Goal: Task Accomplishment & Management: Use online tool/utility

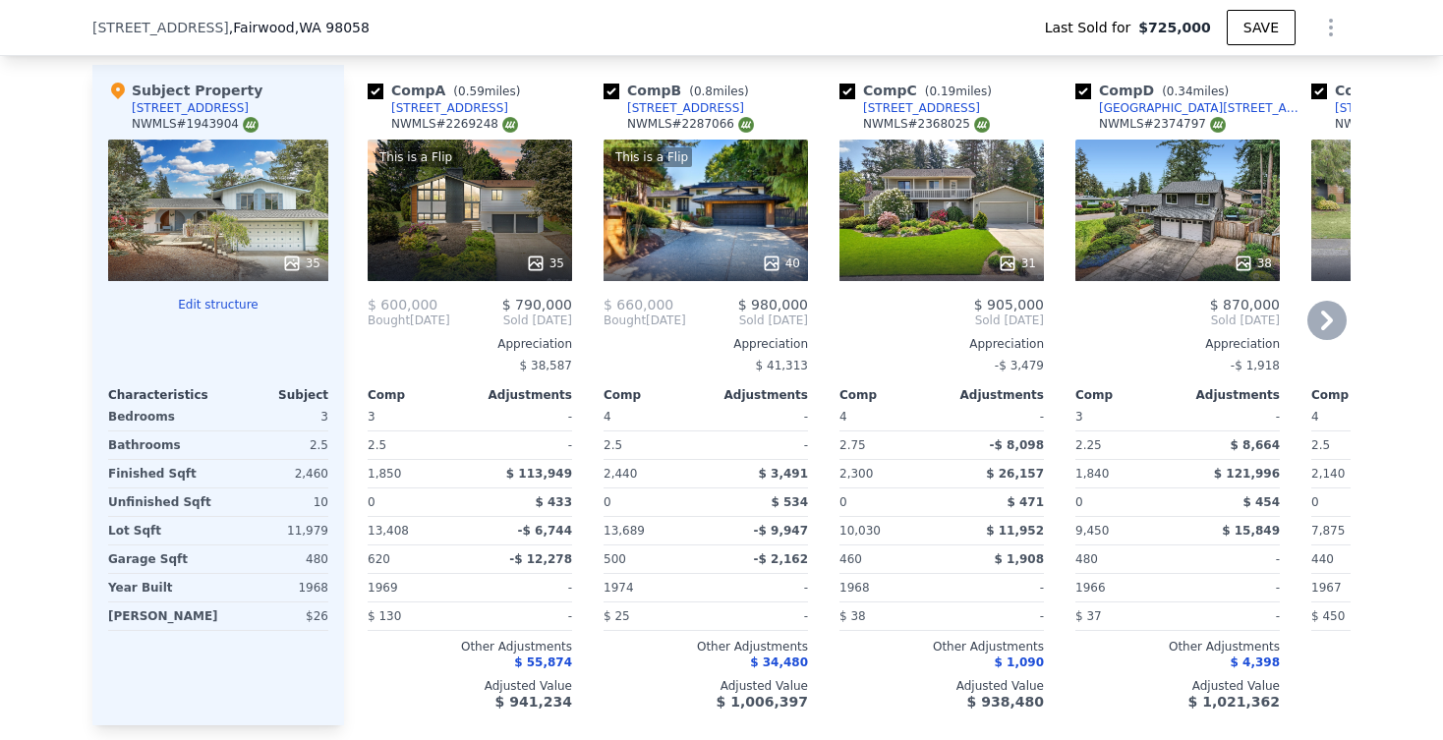
scroll to position [2158, 0]
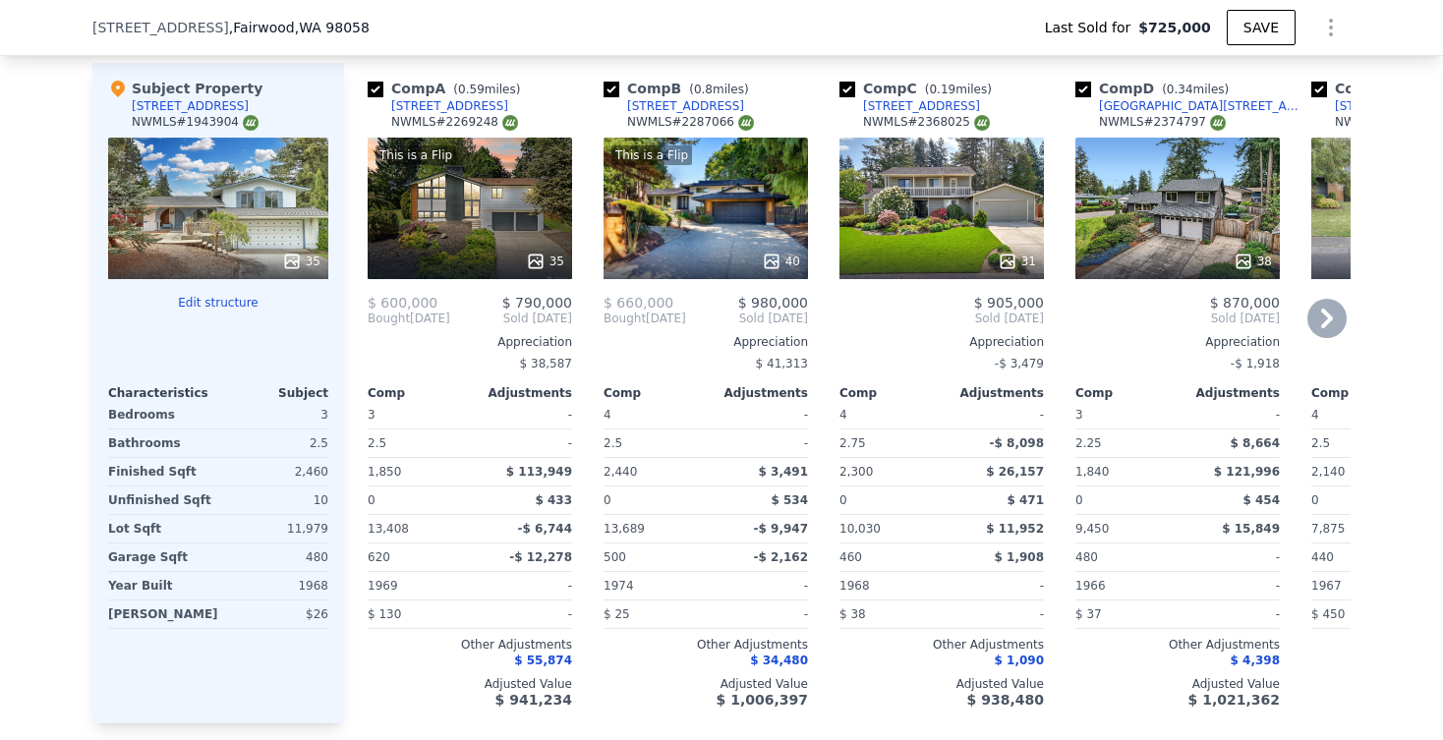
click at [1328, 325] on icon at bounding box center [1326, 318] width 39 height 39
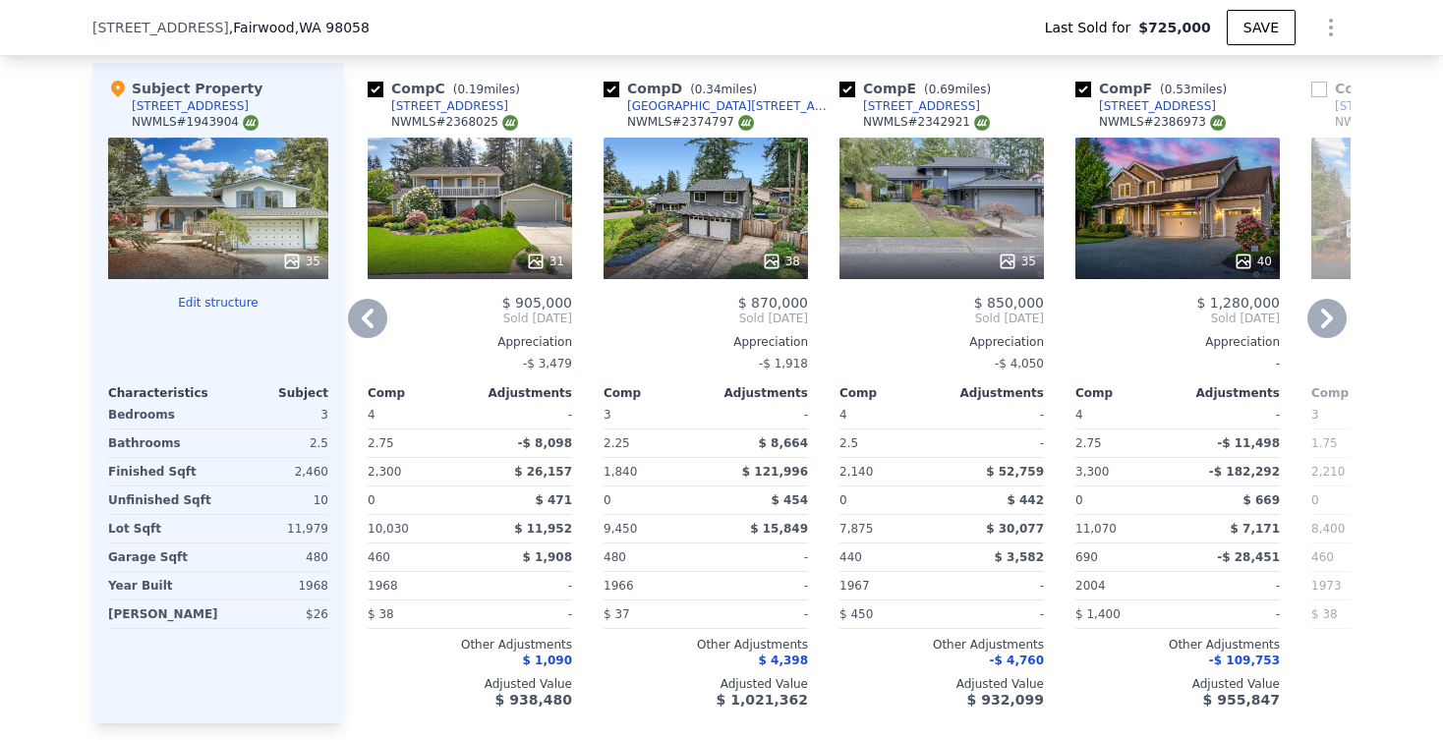
click at [1328, 325] on icon at bounding box center [1326, 318] width 39 height 39
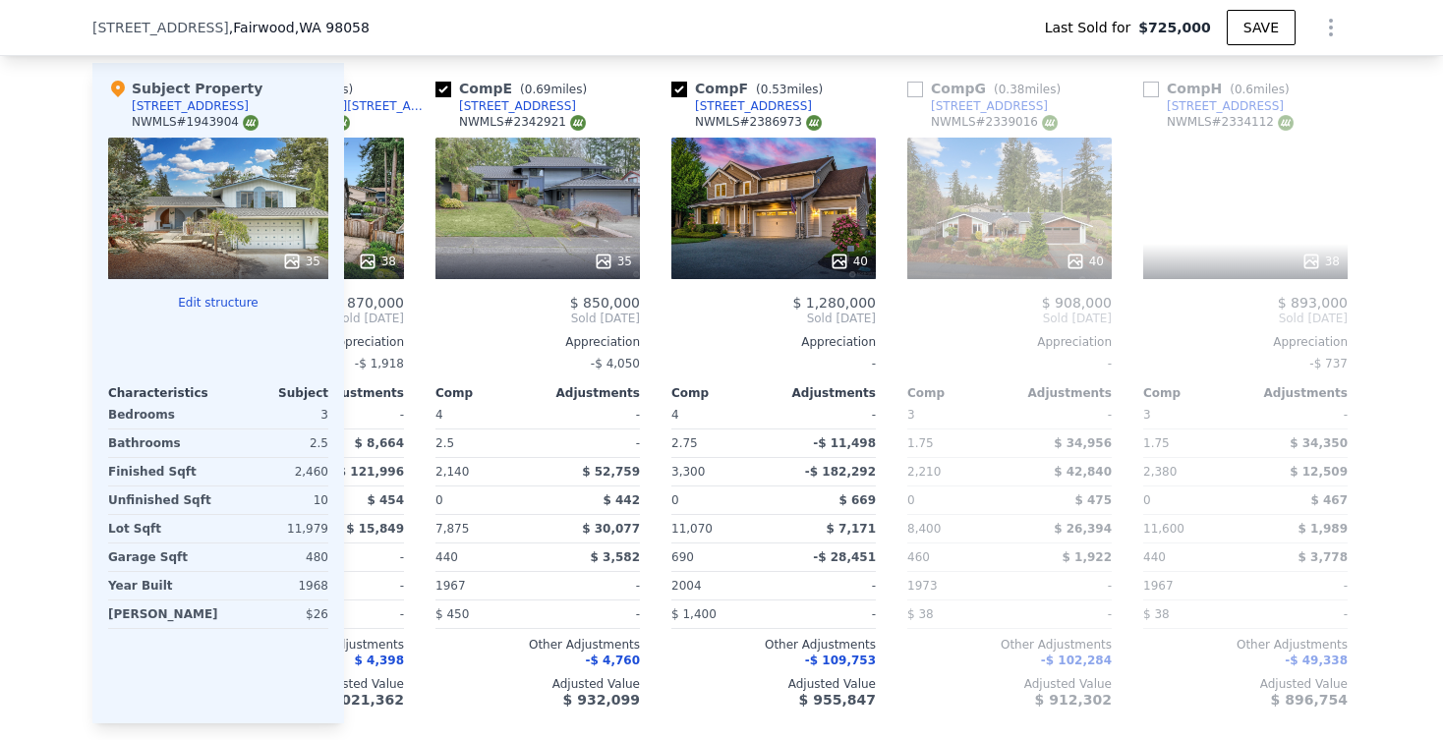
scroll to position [0, 944]
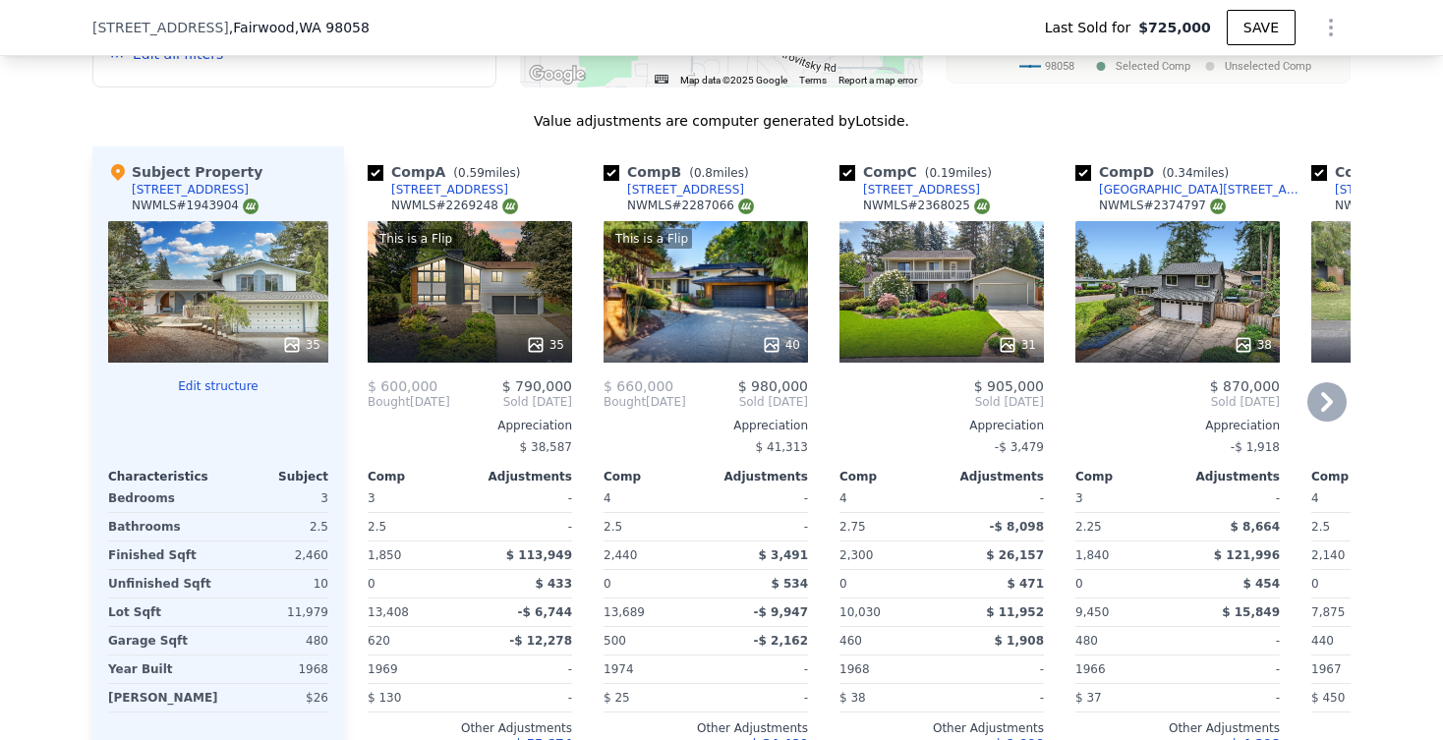
scroll to position [2083, 0]
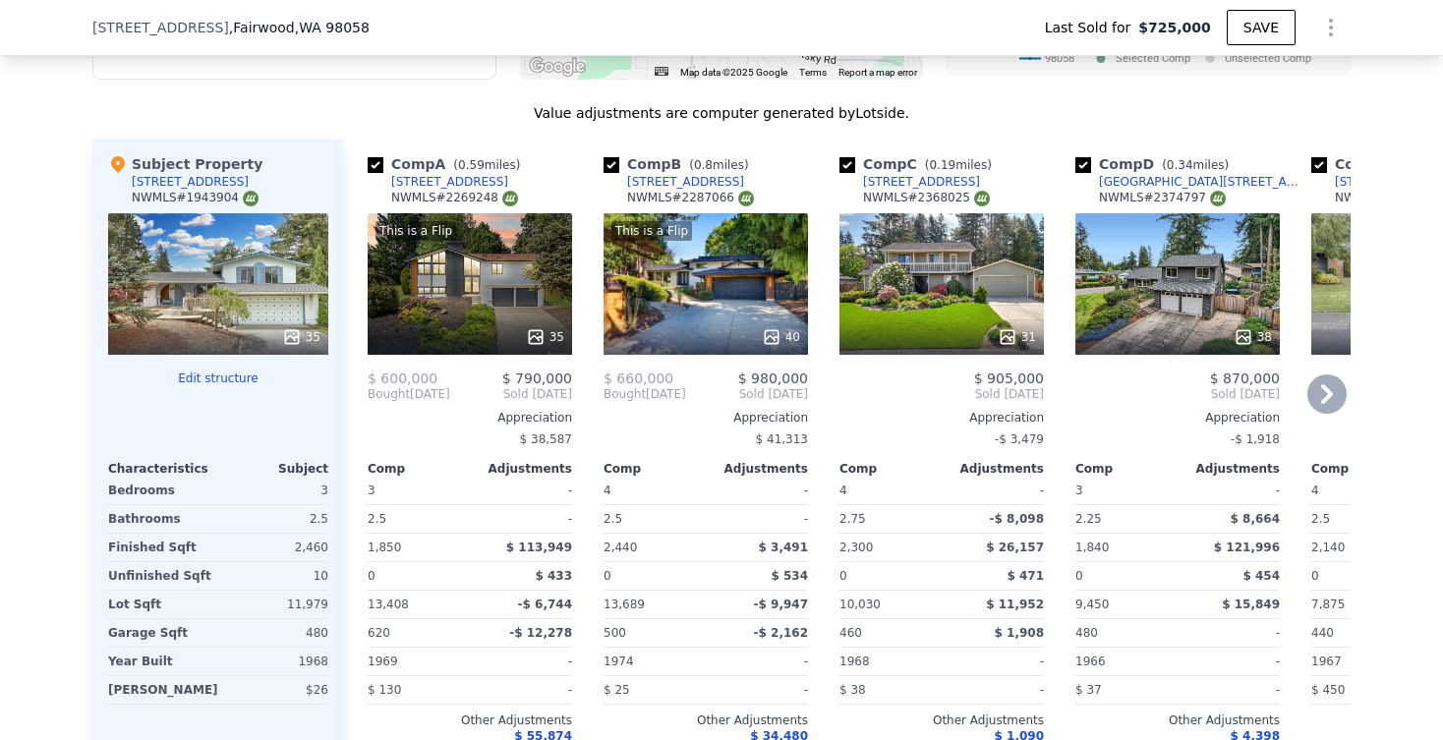
click at [374, 160] on input "checkbox" at bounding box center [376, 165] width 16 height 16
checkbox input "false"
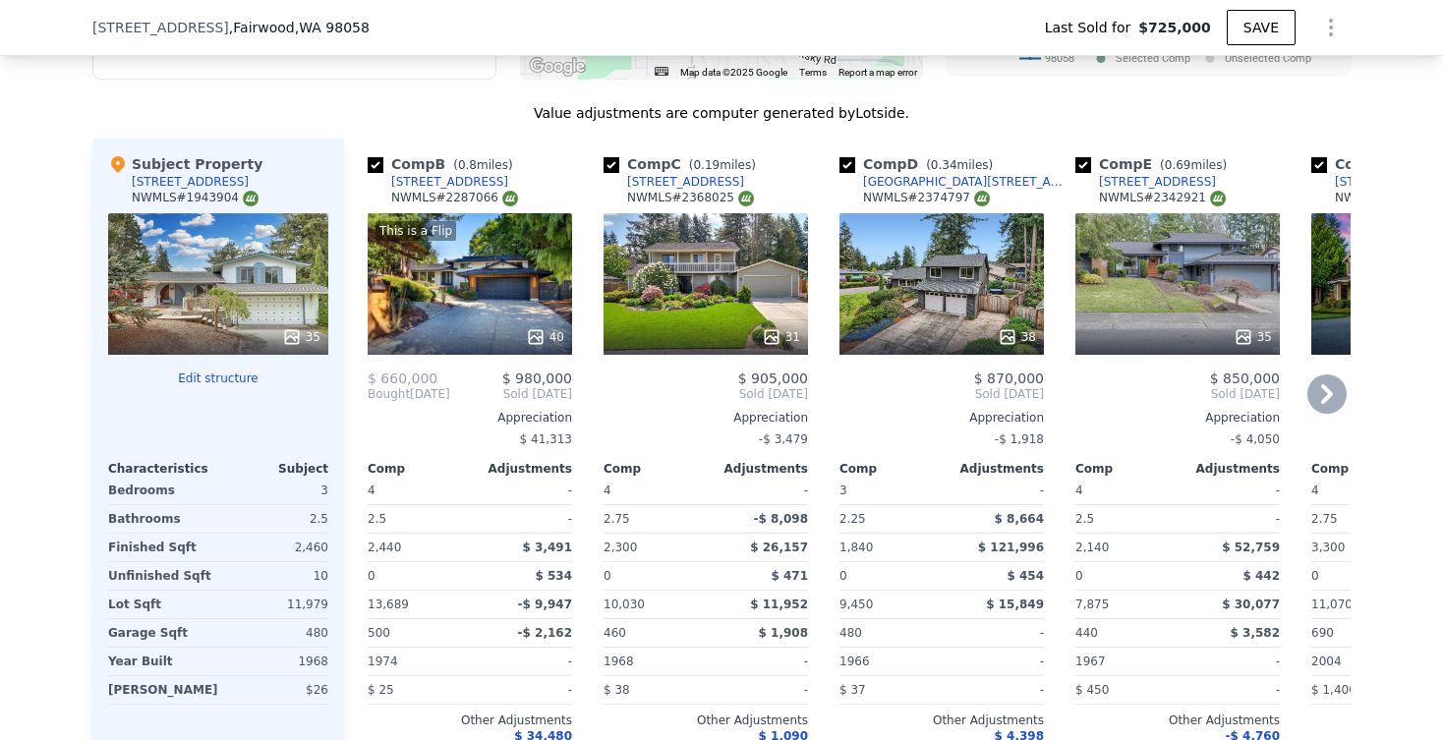
click at [1146, 276] on div "35" at bounding box center [1177, 284] width 204 height 142
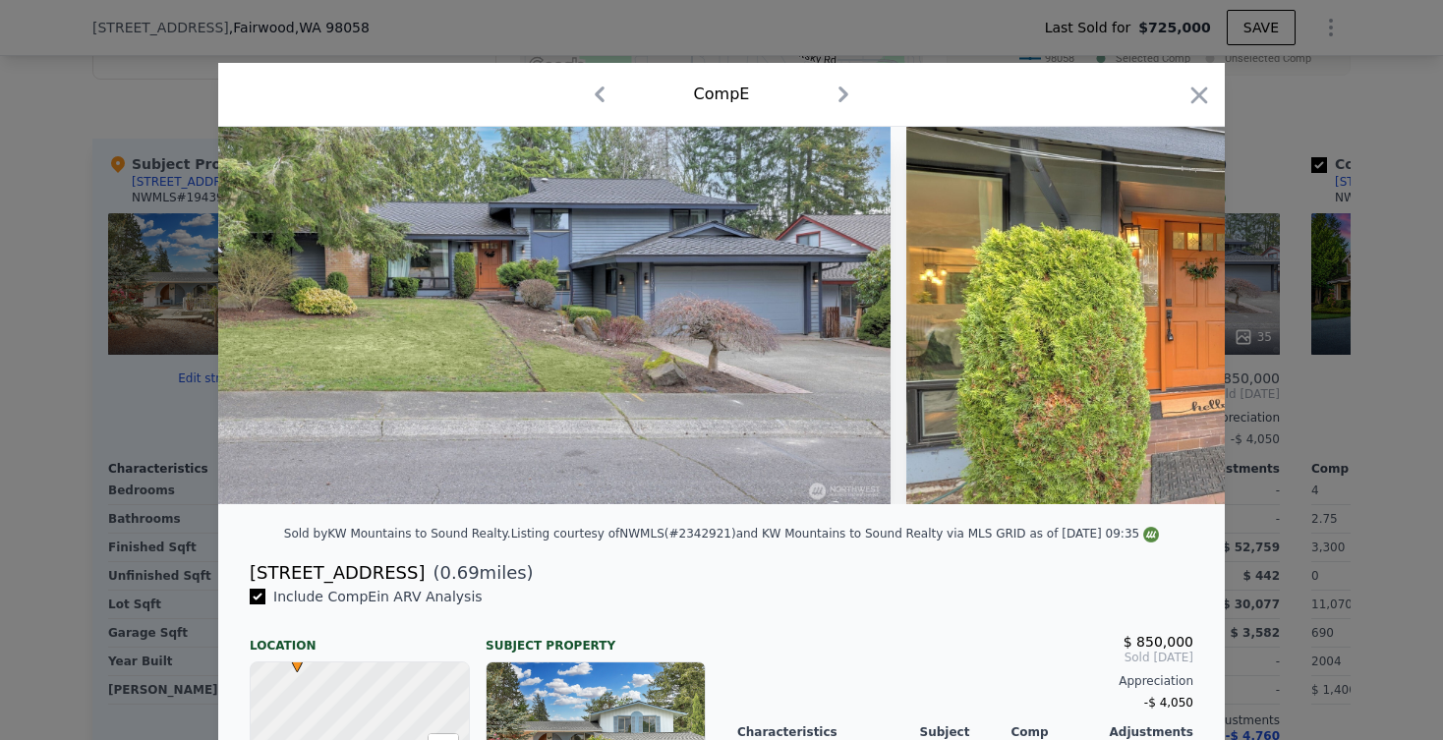
click at [1178, 320] on img at bounding box center [1242, 315] width 673 height 377
click at [1007, 343] on img at bounding box center [1242, 315] width 673 height 377
click at [852, 94] on icon "button" at bounding box center [843, 94] width 31 height 31
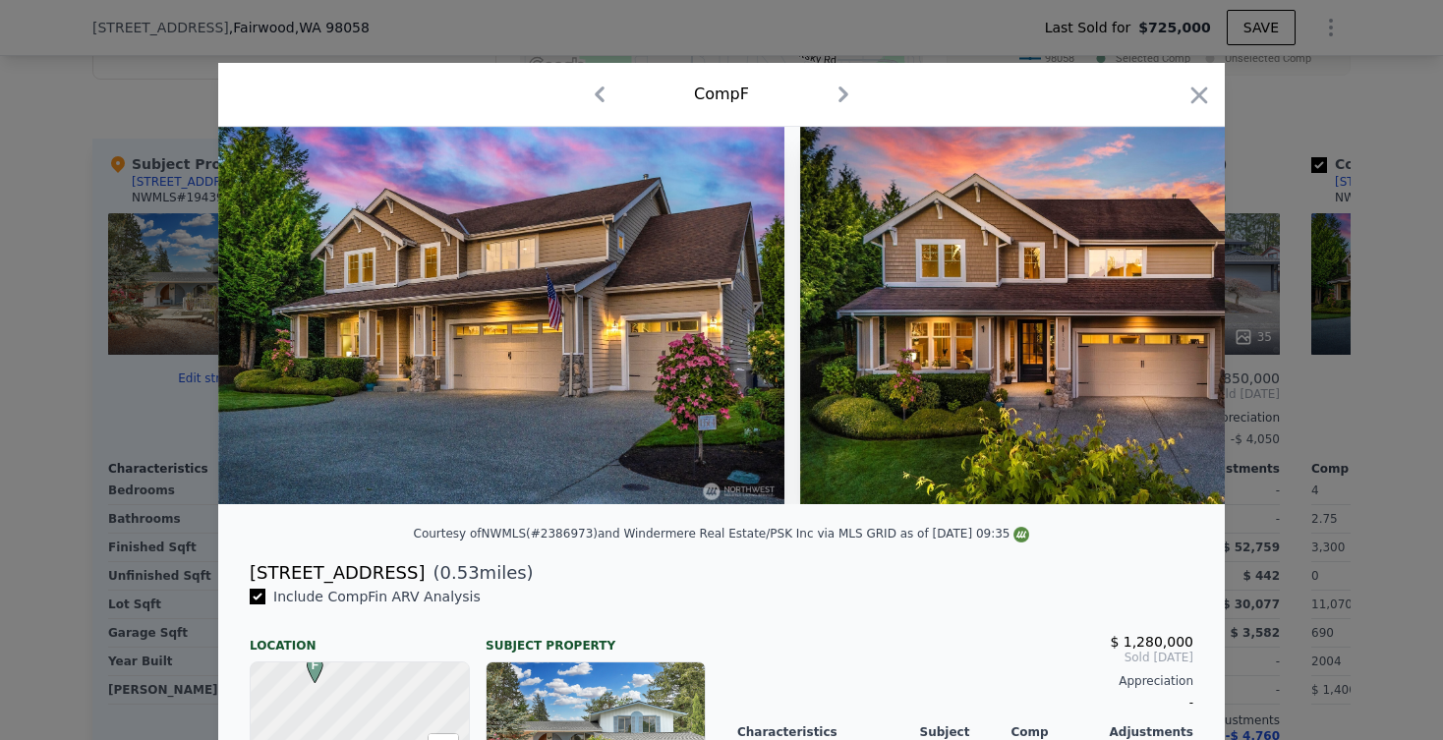
click at [606, 90] on icon "button" at bounding box center [599, 94] width 31 height 31
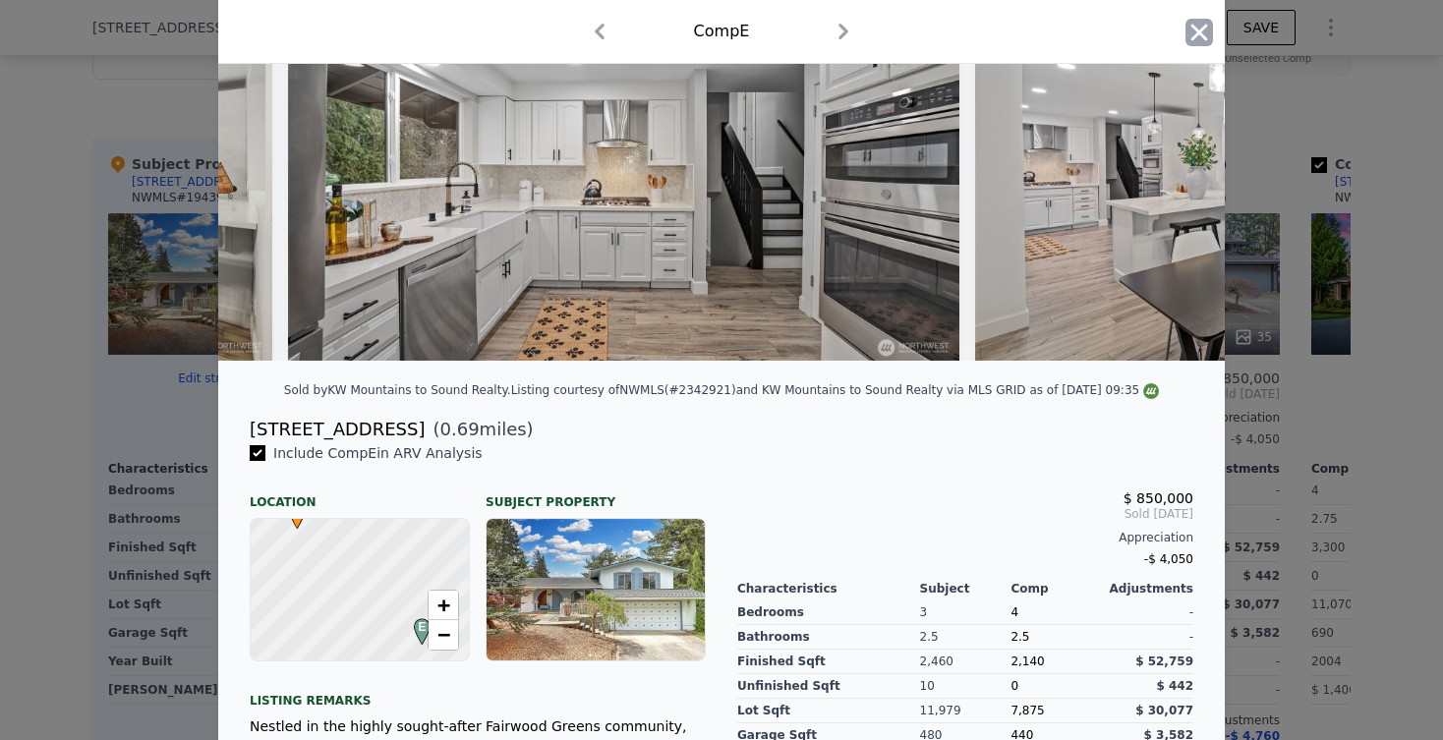
scroll to position [114, 0]
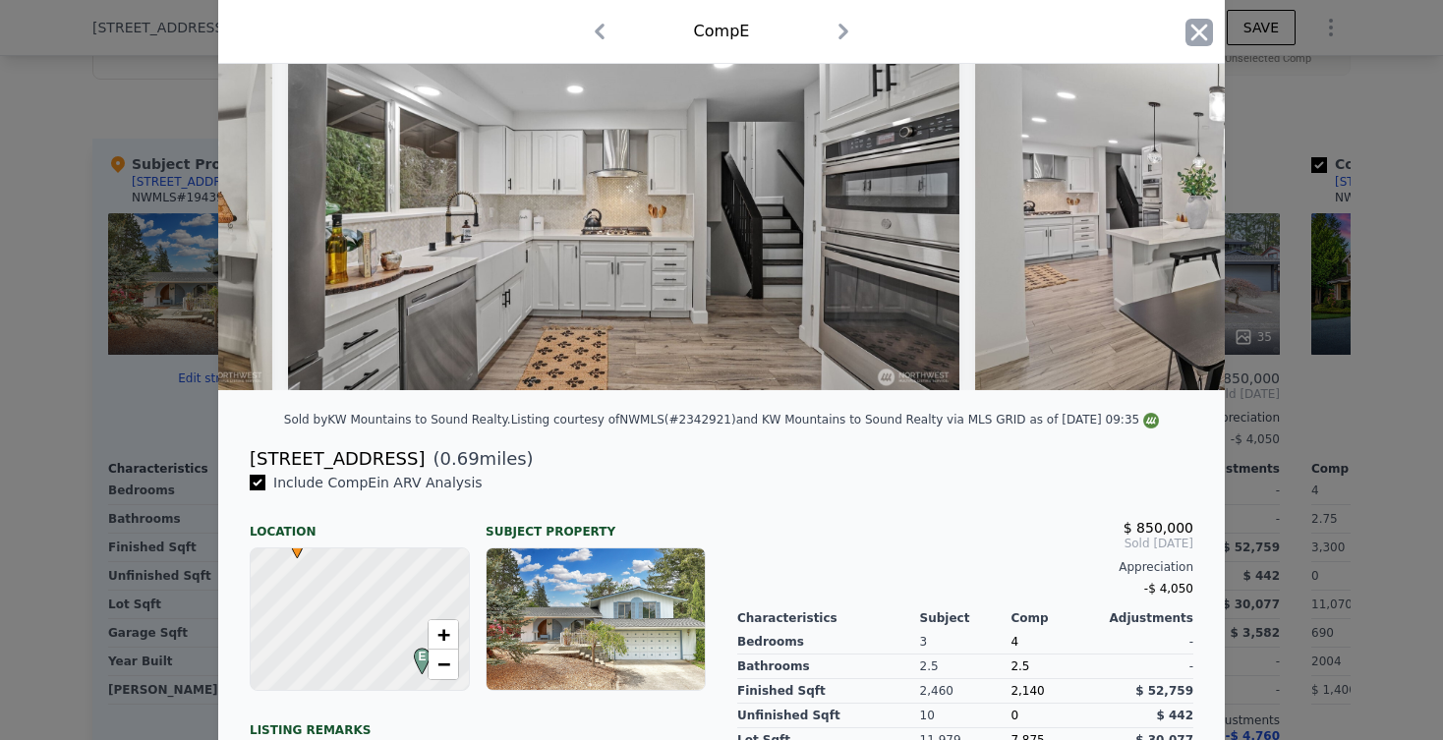
click at [1207, 21] on icon "button" at bounding box center [1199, 33] width 28 height 28
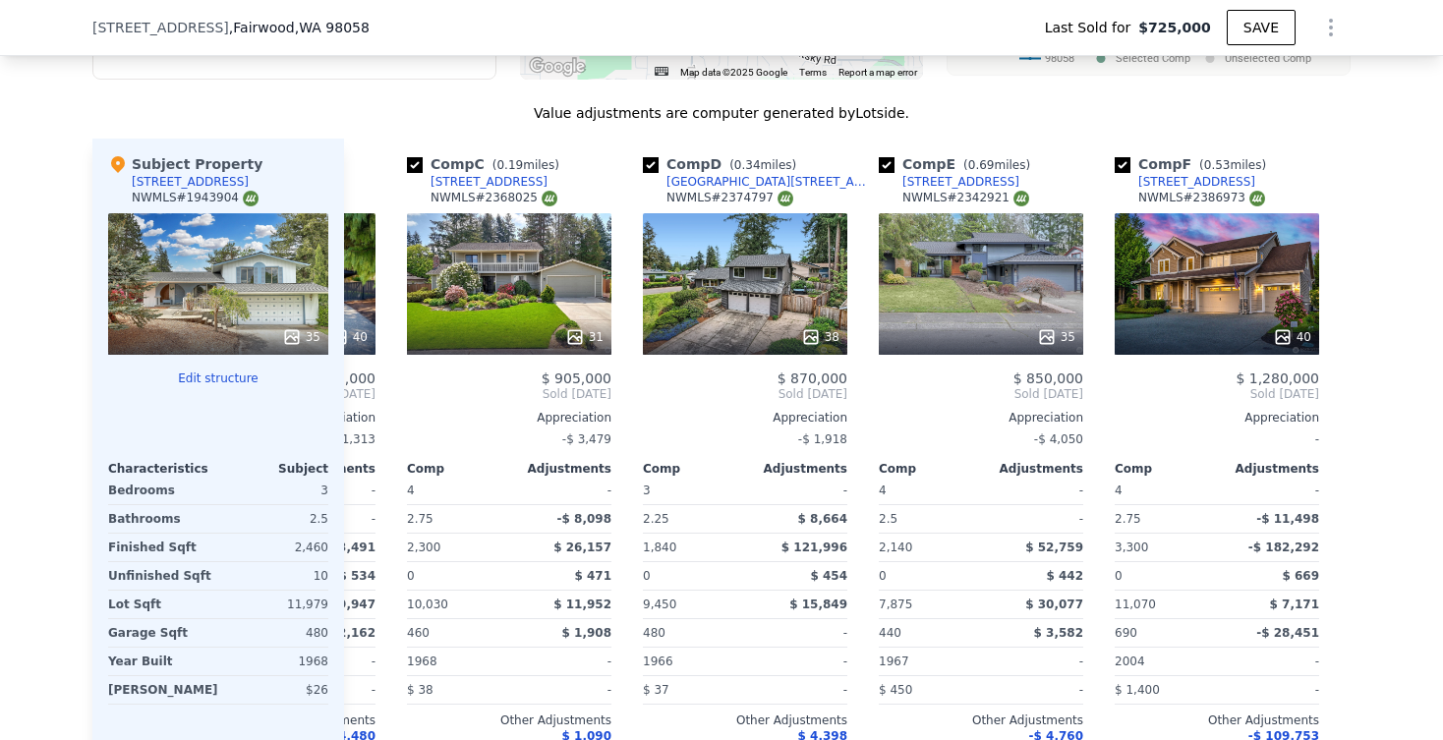
scroll to position [0, 527]
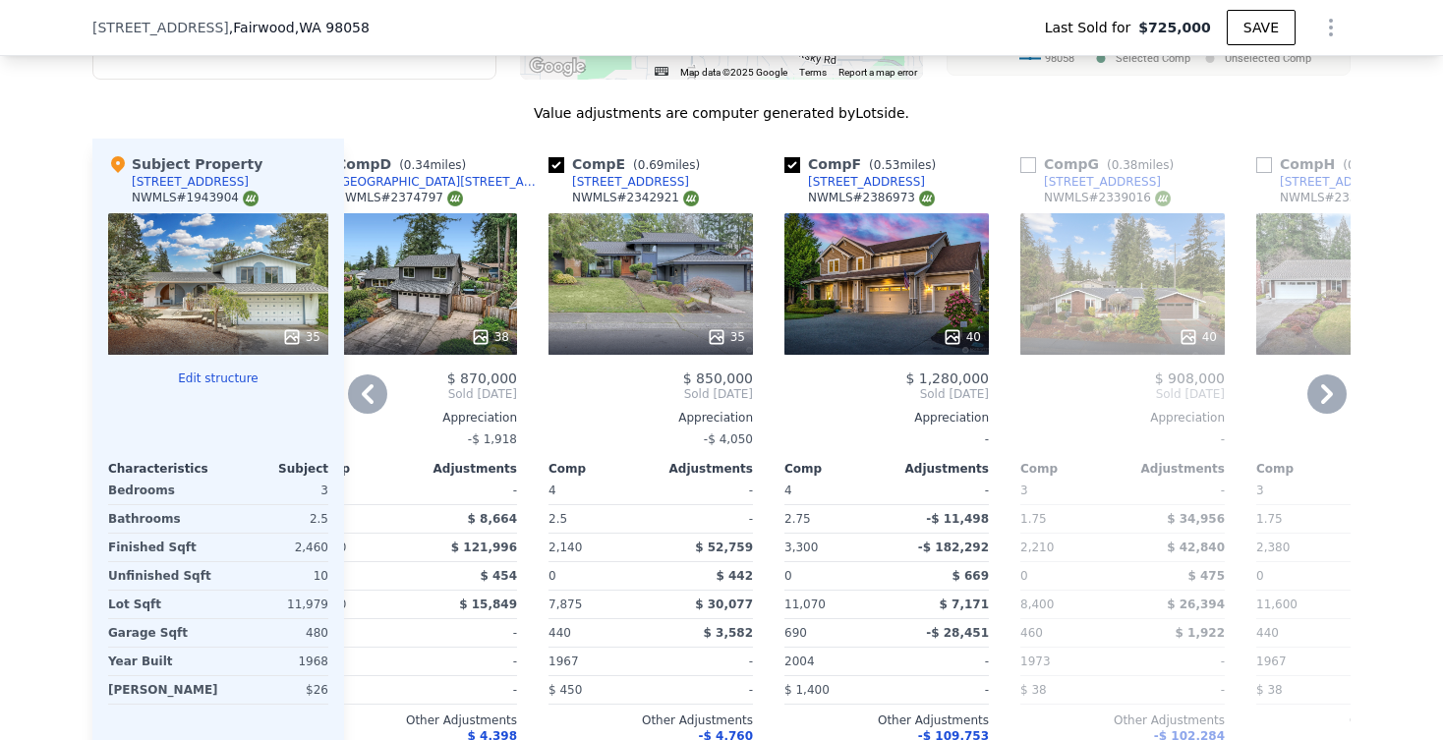
click at [797, 157] on input "checkbox" at bounding box center [792, 165] width 16 height 16
checkbox input "false"
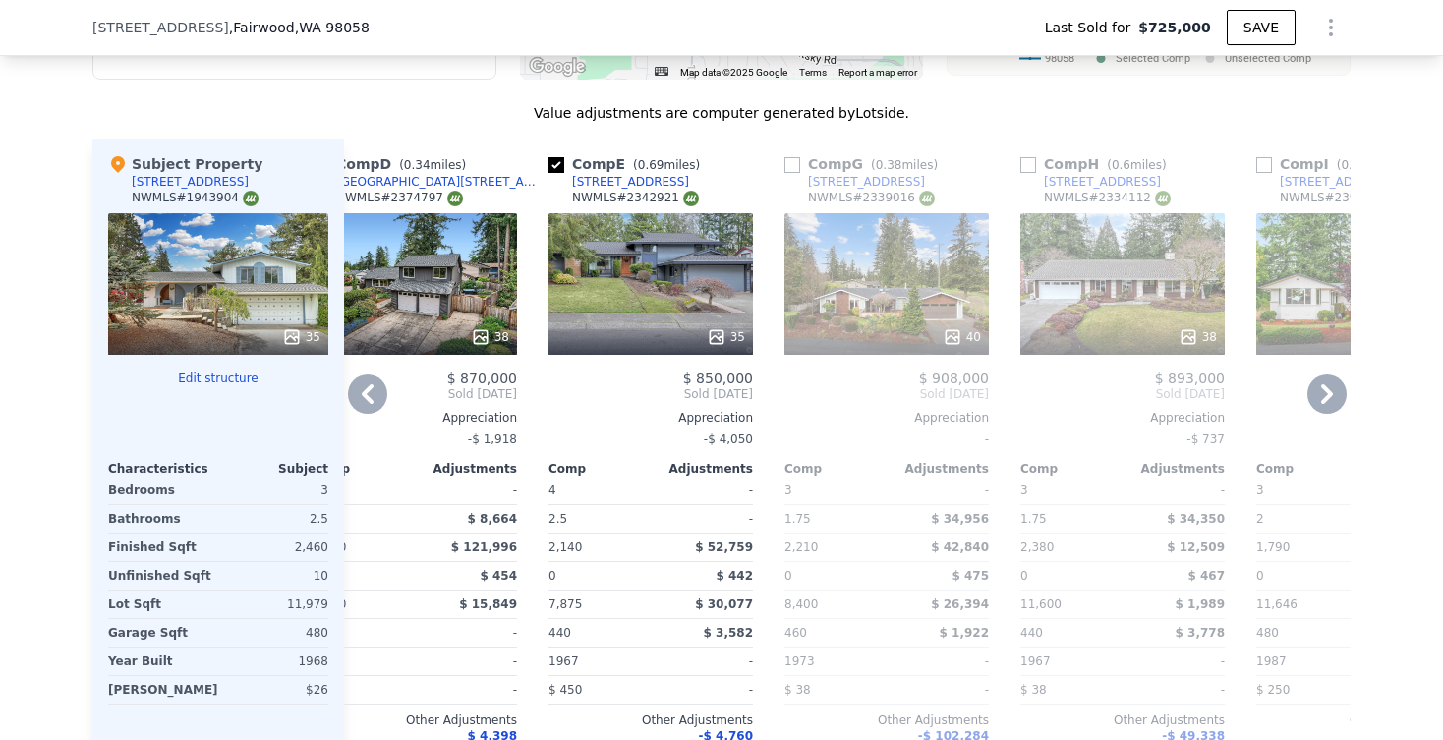
click at [792, 167] on input "checkbox" at bounding box center [792, 165] width 16 height 16
checkbox input "true"
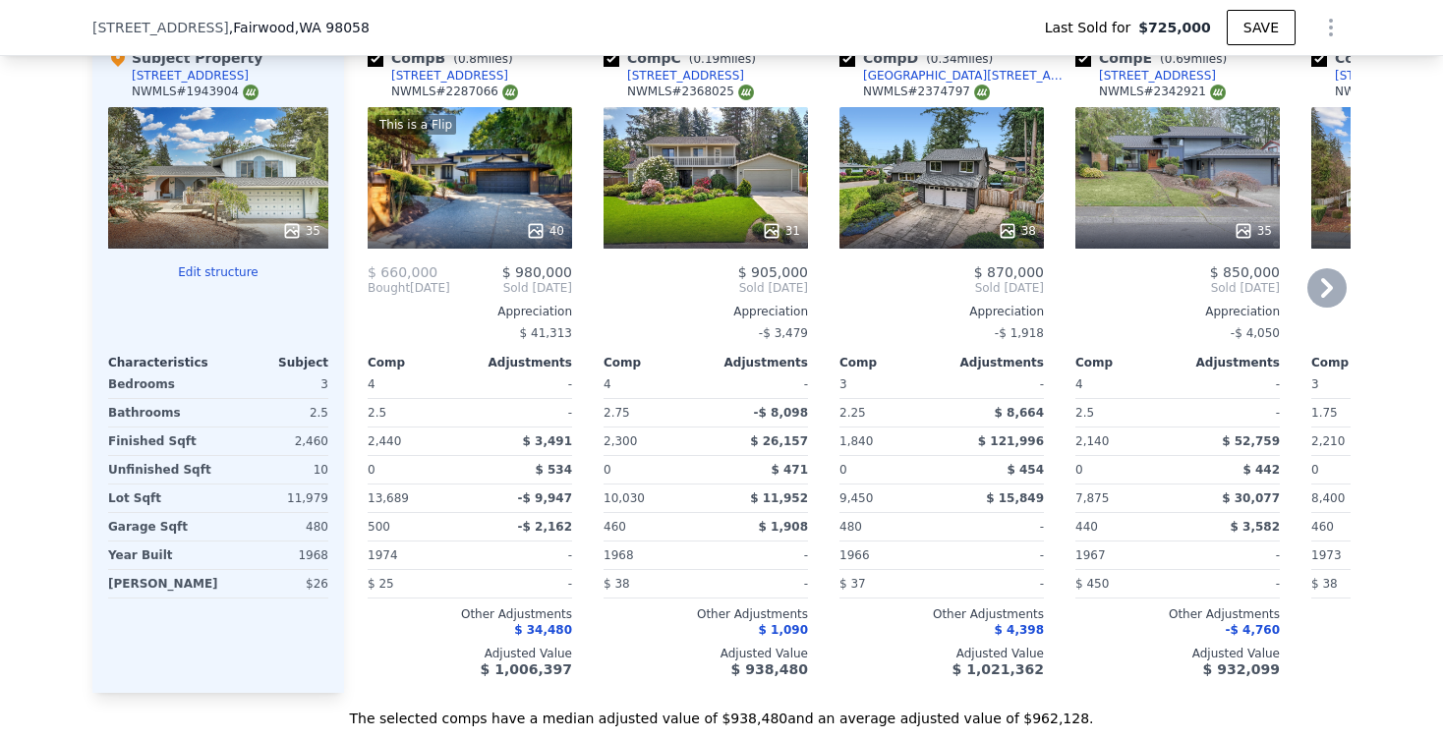
scroll to position [2145, 0]
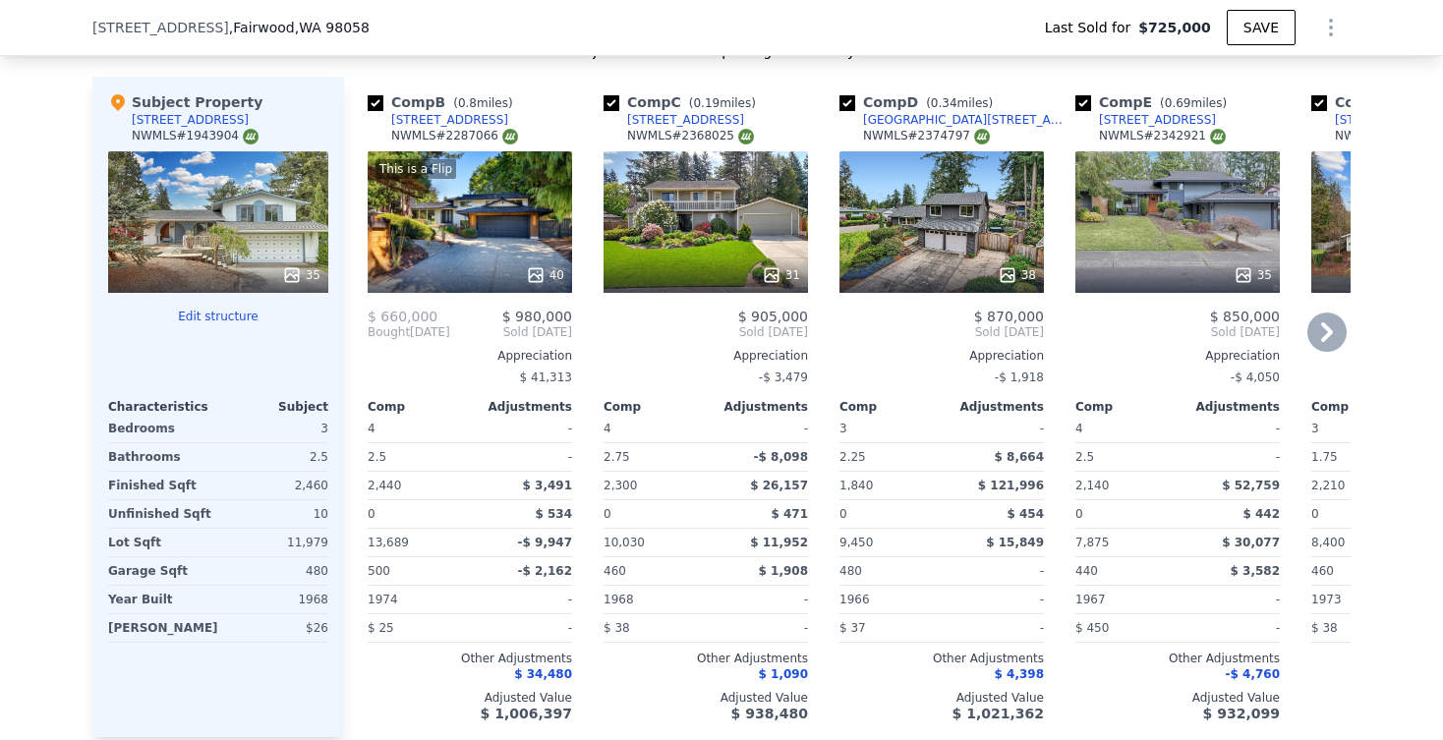
click at [708, 233] on div "31" at bounding box center [705, 222] width 204 height 142
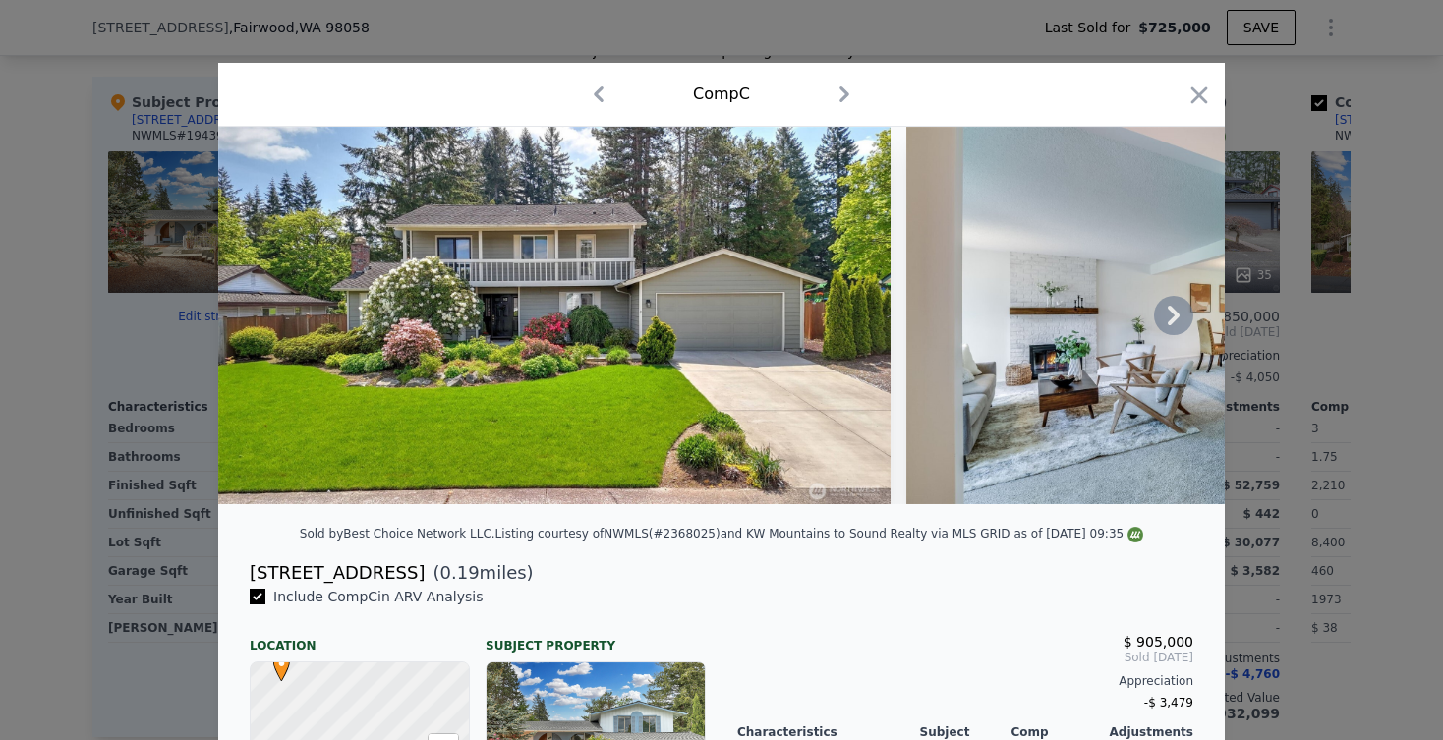
click at [1175, 315] on icon at bounding box center [1174, 316] width 12 height 20
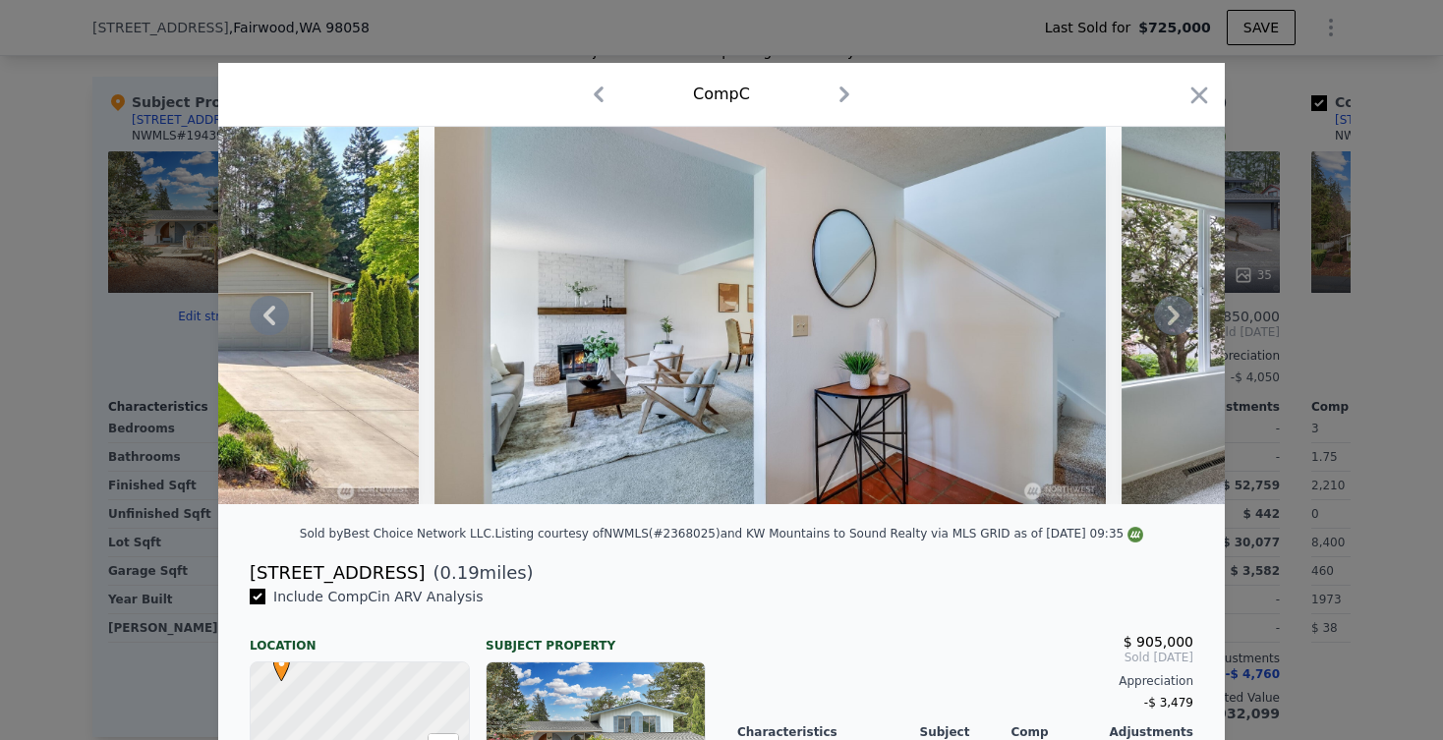
click at [1175, 315] on icon at bounding box center [1174, 316] width 12 height 20
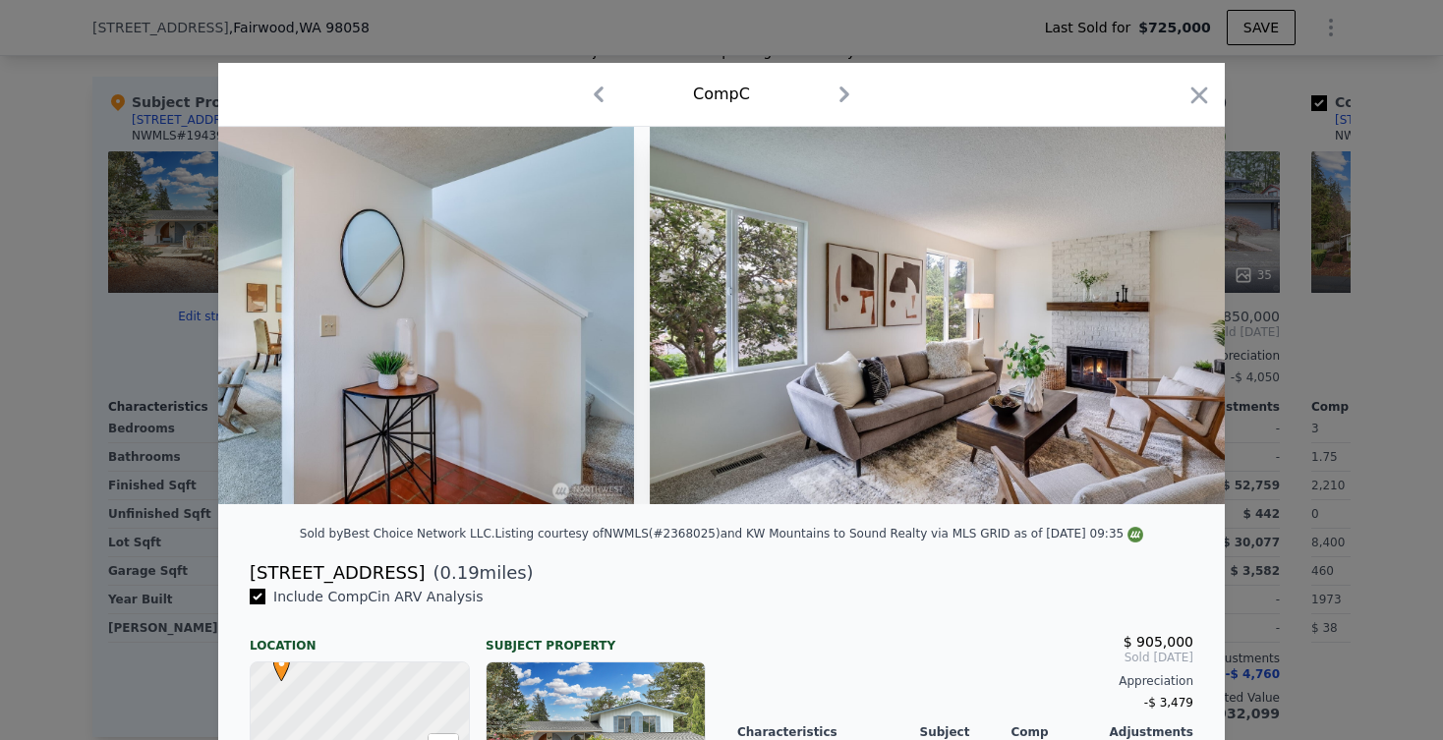
click at [1175, 315] on div at bounding box center [721, 315] width 1006 height 377
click at [1175, 315] on icon at bounding box center [1174, 316] width 12 height 20
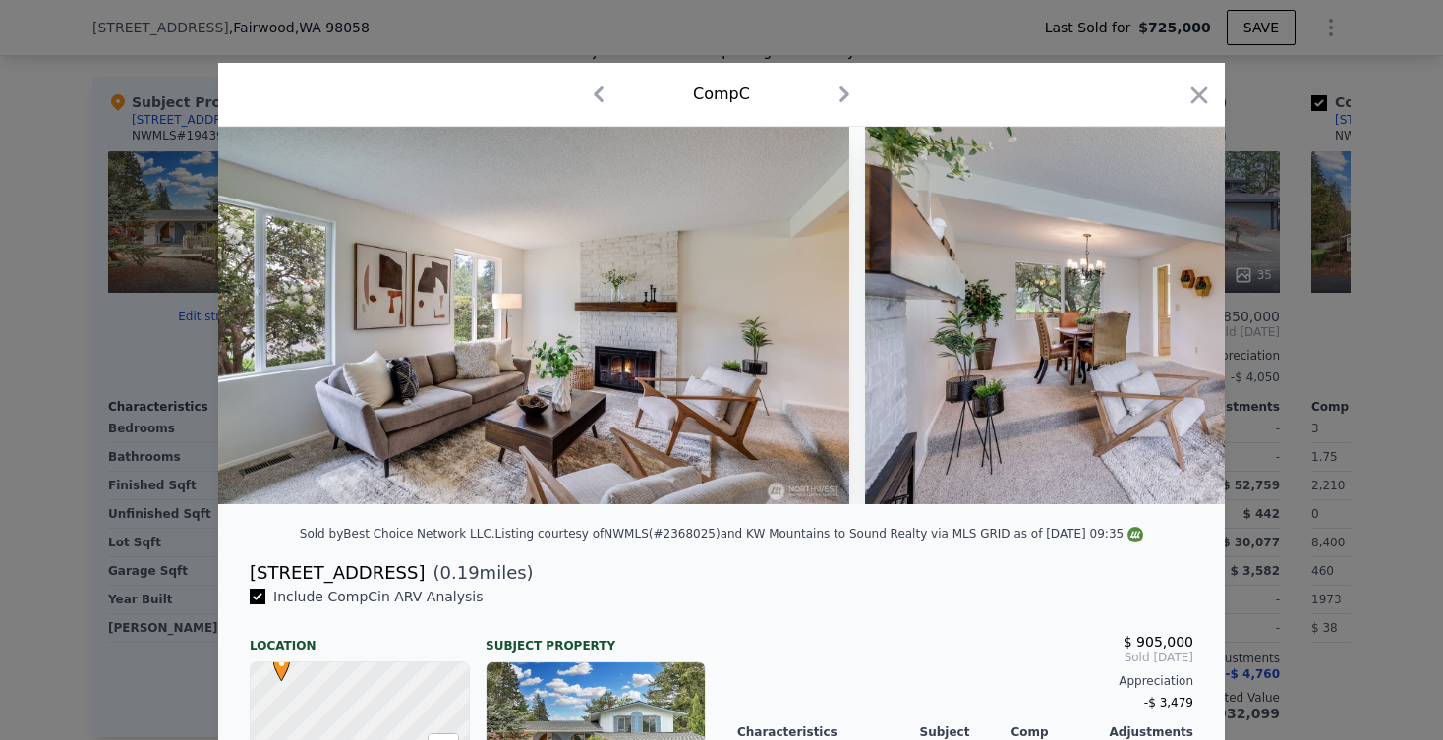
click at [1175, 315] on img at bounding box center [1200, 315] width 671 height 377
click at [1175, 315] on icon at bounding box center [1174, 316] width 12 height 20
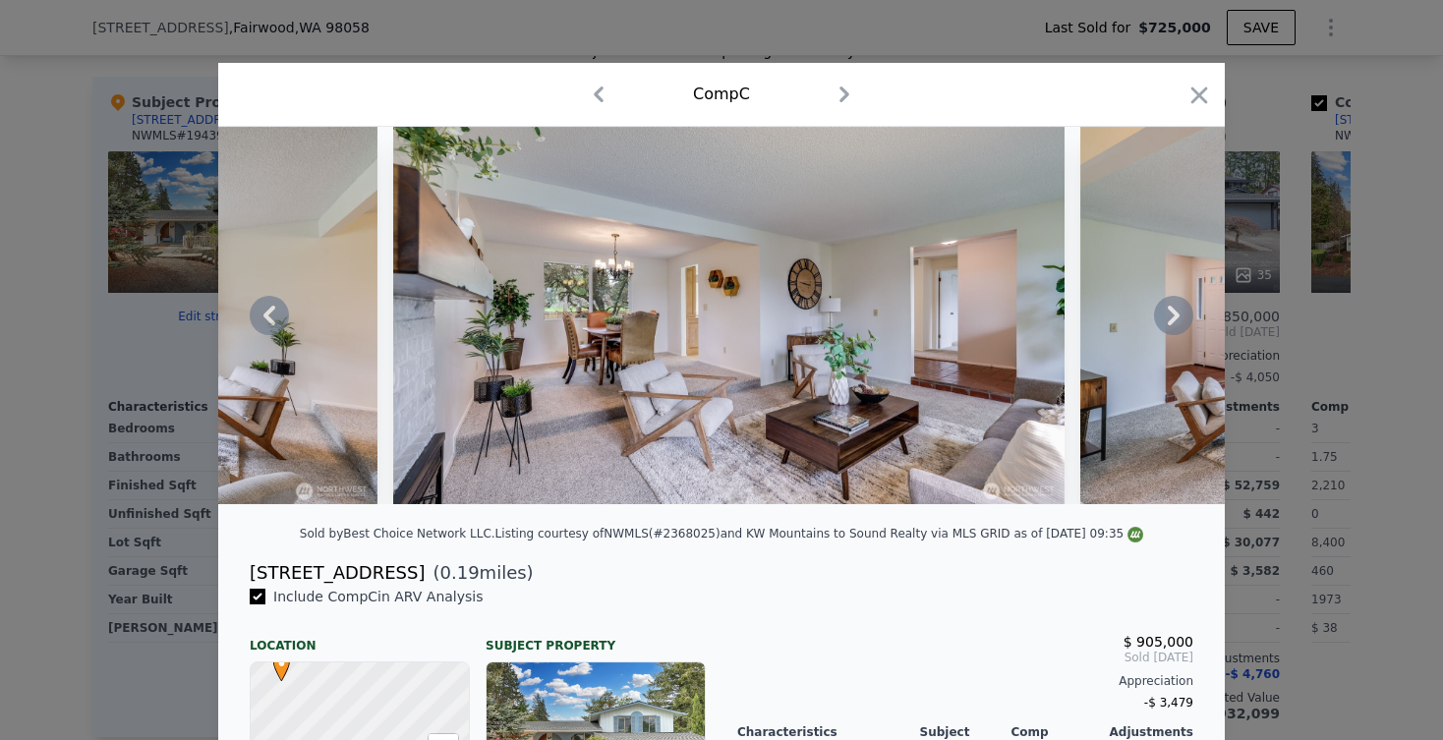
click at [1175, 315] on div at bounding box center [721, 315] width 1006 height 377
drag, startPoint x: 403, startPoint y: 581, endPoint x: 242, endPoint y: 573, distance: 161.4
click at [242, 573] on div "[STREET_ADDRESS] ( 0.19 miles)" at bounding box center [721, 573] width 975 height 28
copy div "[STREET_ADDRESS]"
click at [1205, 97] on icon "button" at bounding box center [1199, 96] width 28 height 28
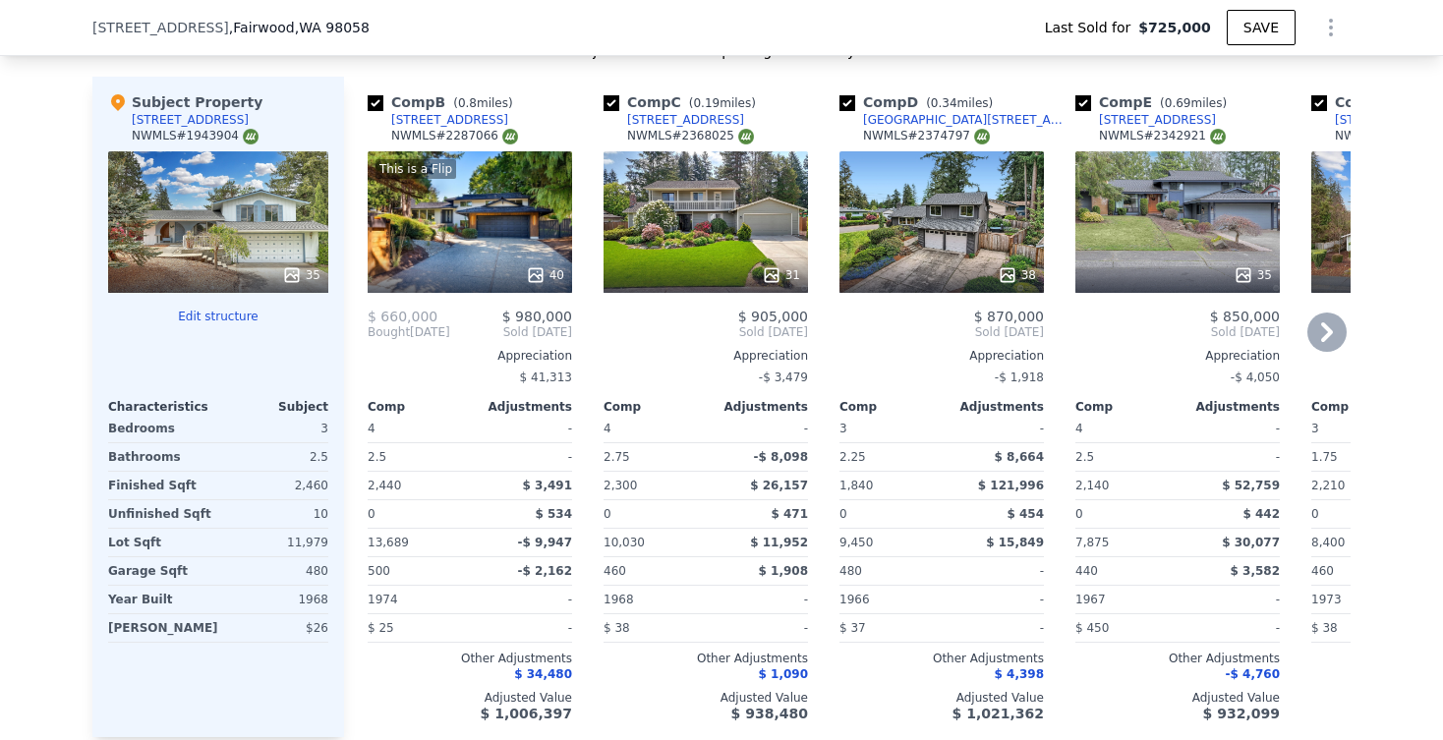
click at [453, 219] on div "This is a Flip 40" at bounding box center [470, 222] width 204 height 142
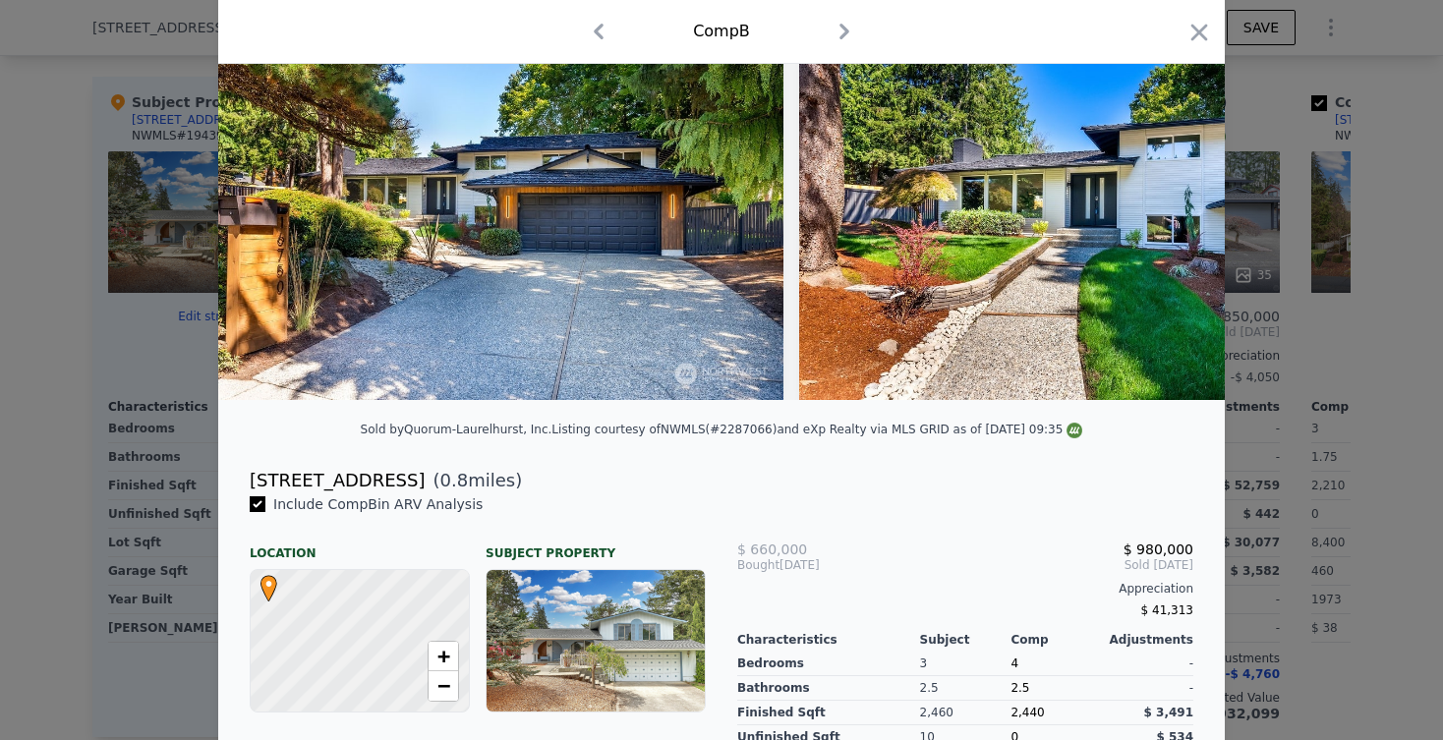
scroll to position [102, 0]
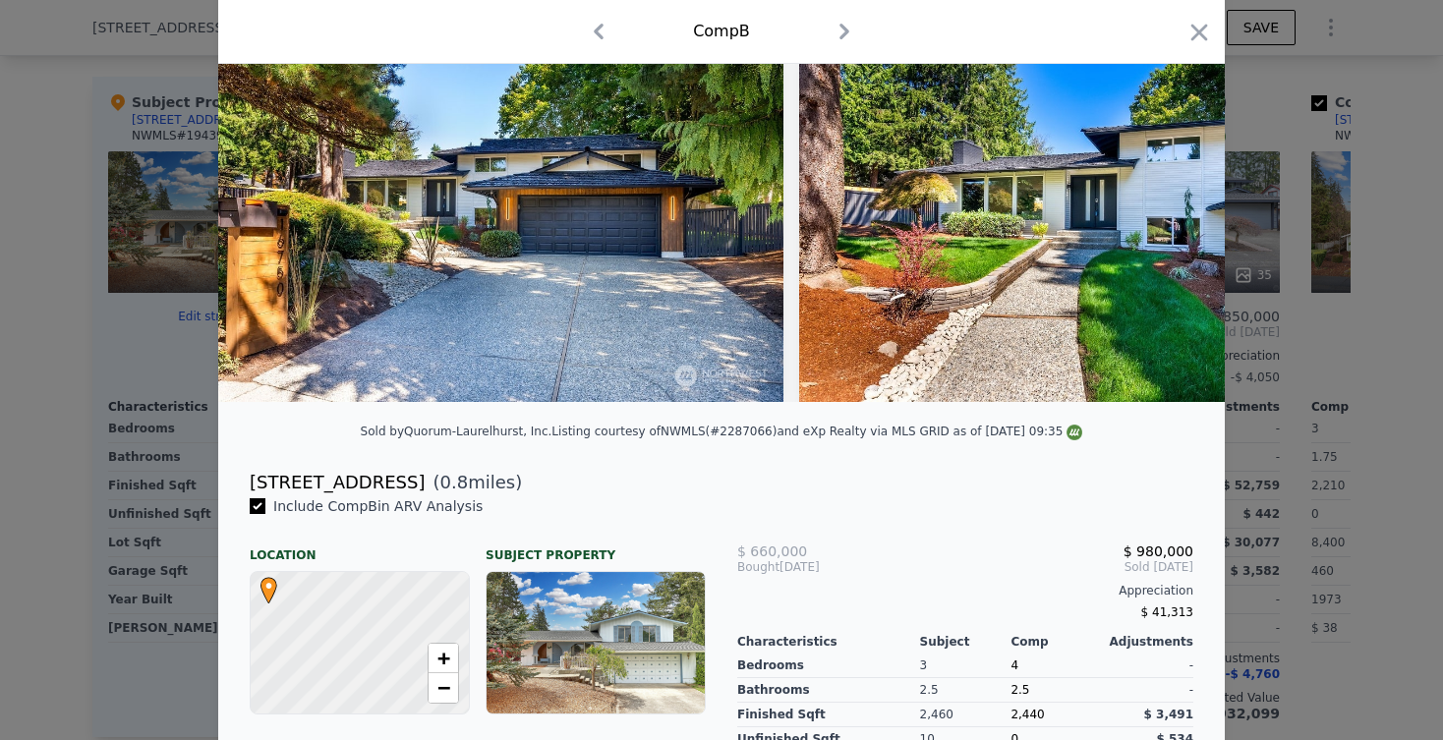
click at [593, 257] on img at bounding box center [500, 213] width 565 height 377
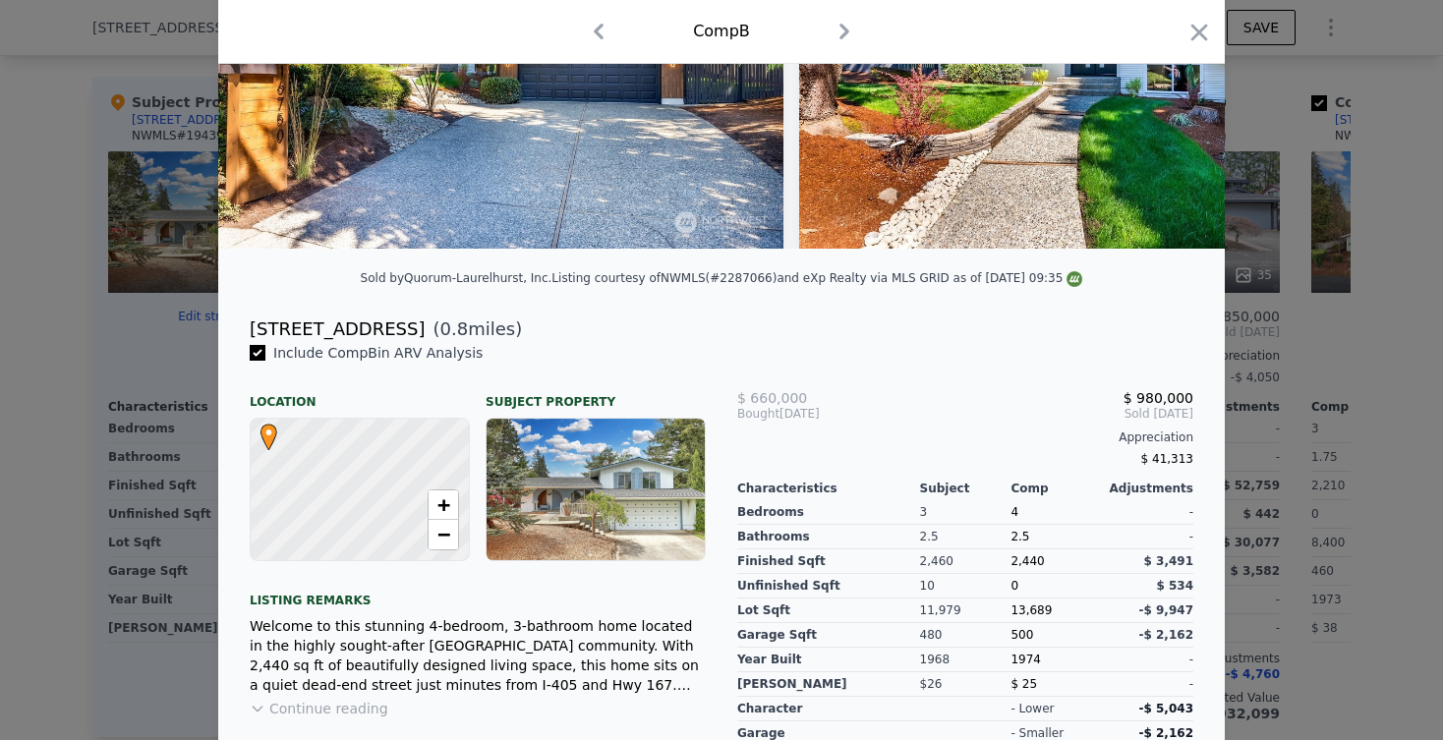
scroll to position [277, 0]
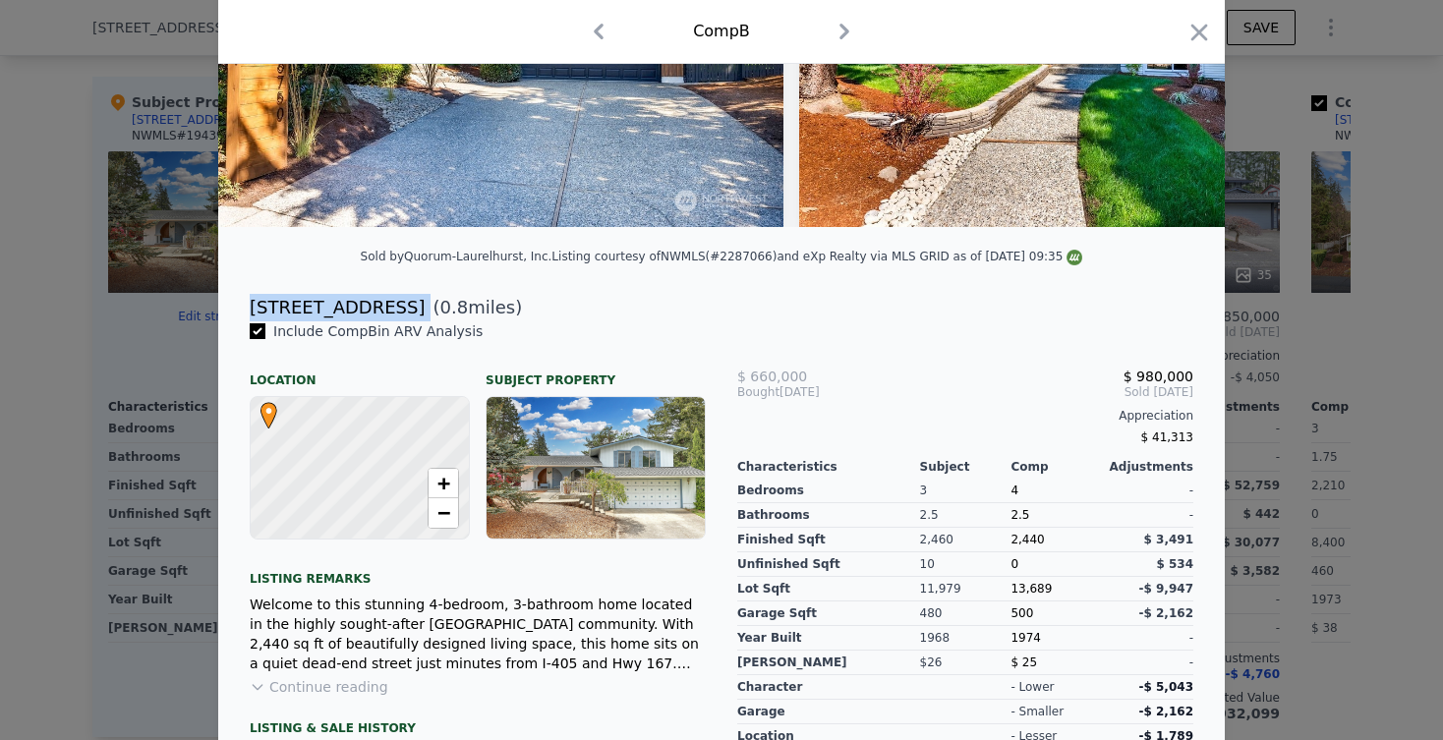
drag, startPoint x: 411, startPoint y: 309, endPoint x: 249, endPoint y: 307, distance: 162.2
click at [249, 307] on div "[STREET_ADDRESS] ( 0.8 miles)" at bounding box center [721, 308] width 975 height 28
copy div "[STREET_ADDRESS]"
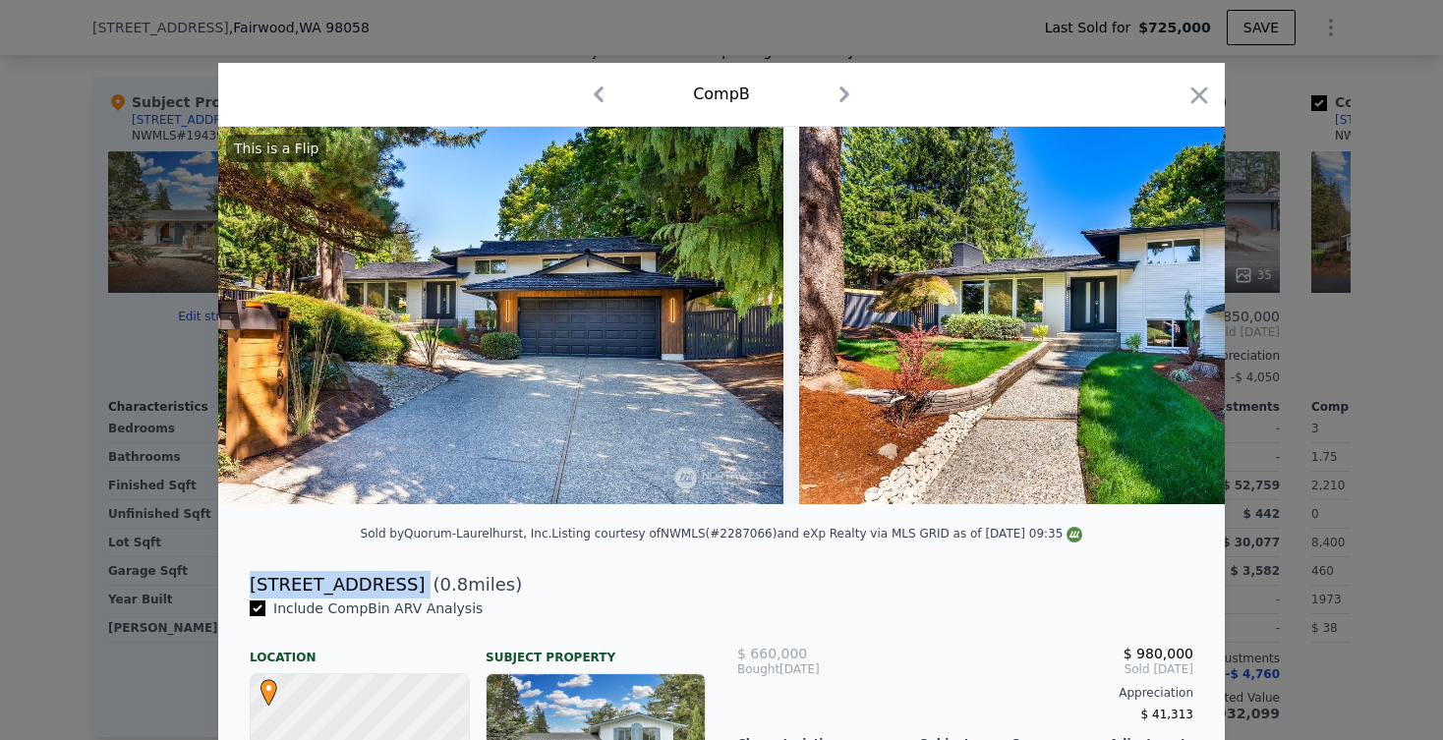
scroll to position [0, 0]
click at [1209, 99] on icon "button" at bounding box center [1199, 96] width 28 height 28
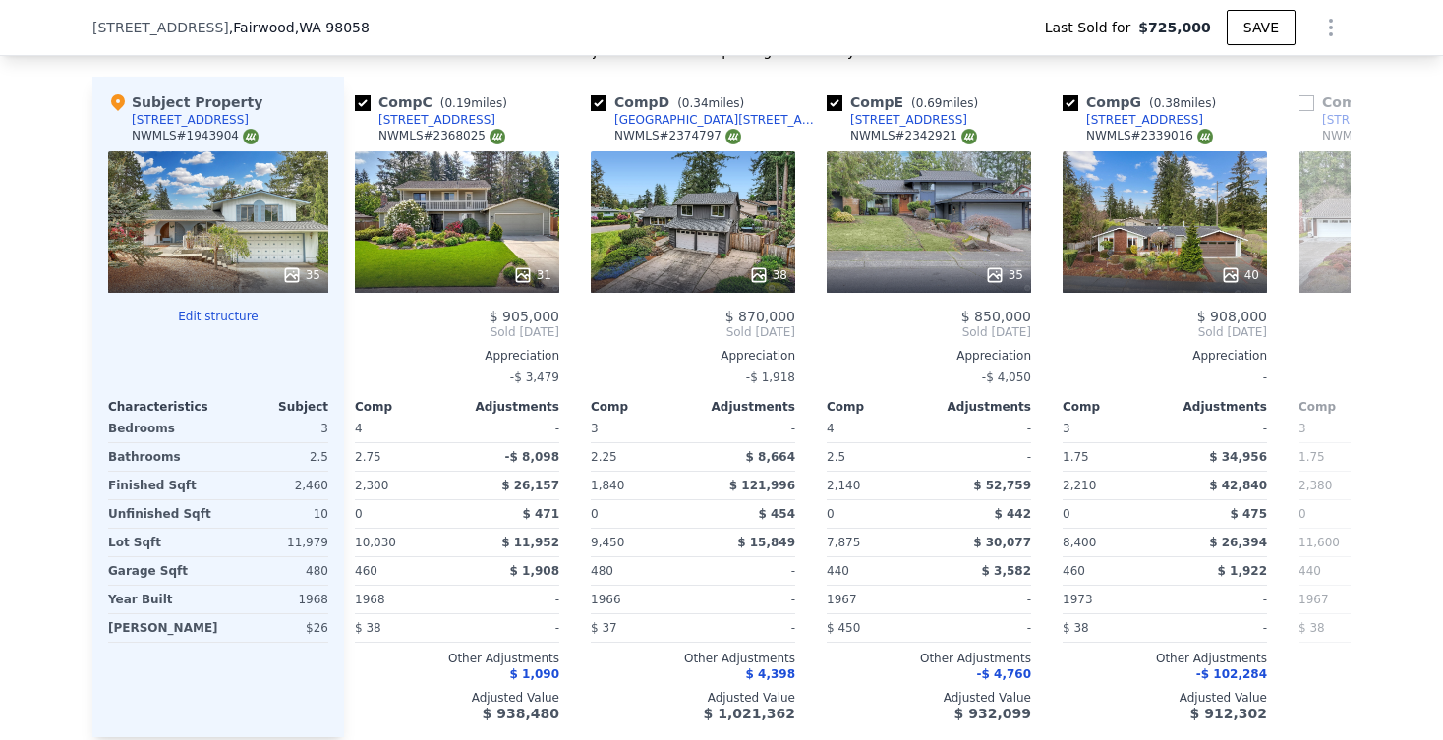
scroll to position [0, 284]
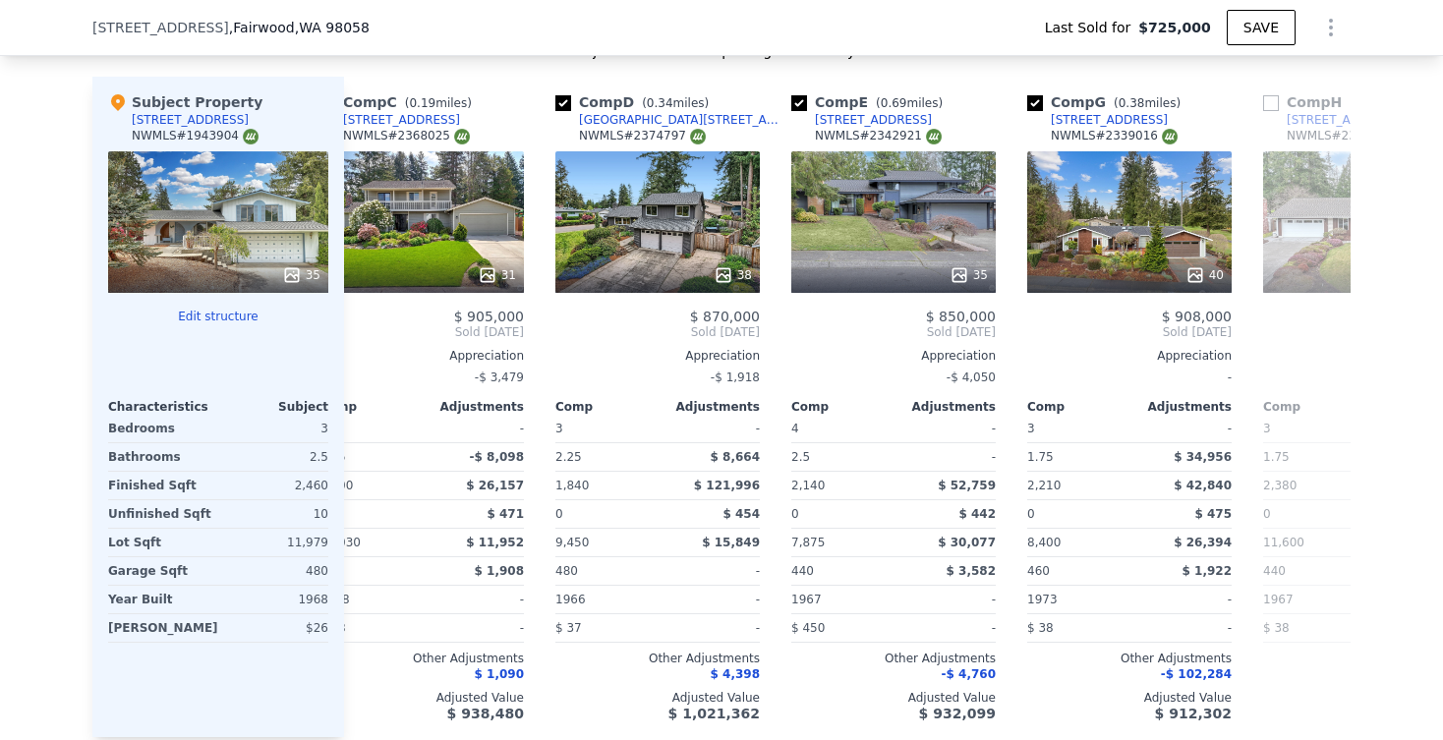
click at [919, 4] on div "[STREET_ADDRESS] Last Sold for $725,000 SAVE" at bounding box center [721, 27] width 1258 height 55
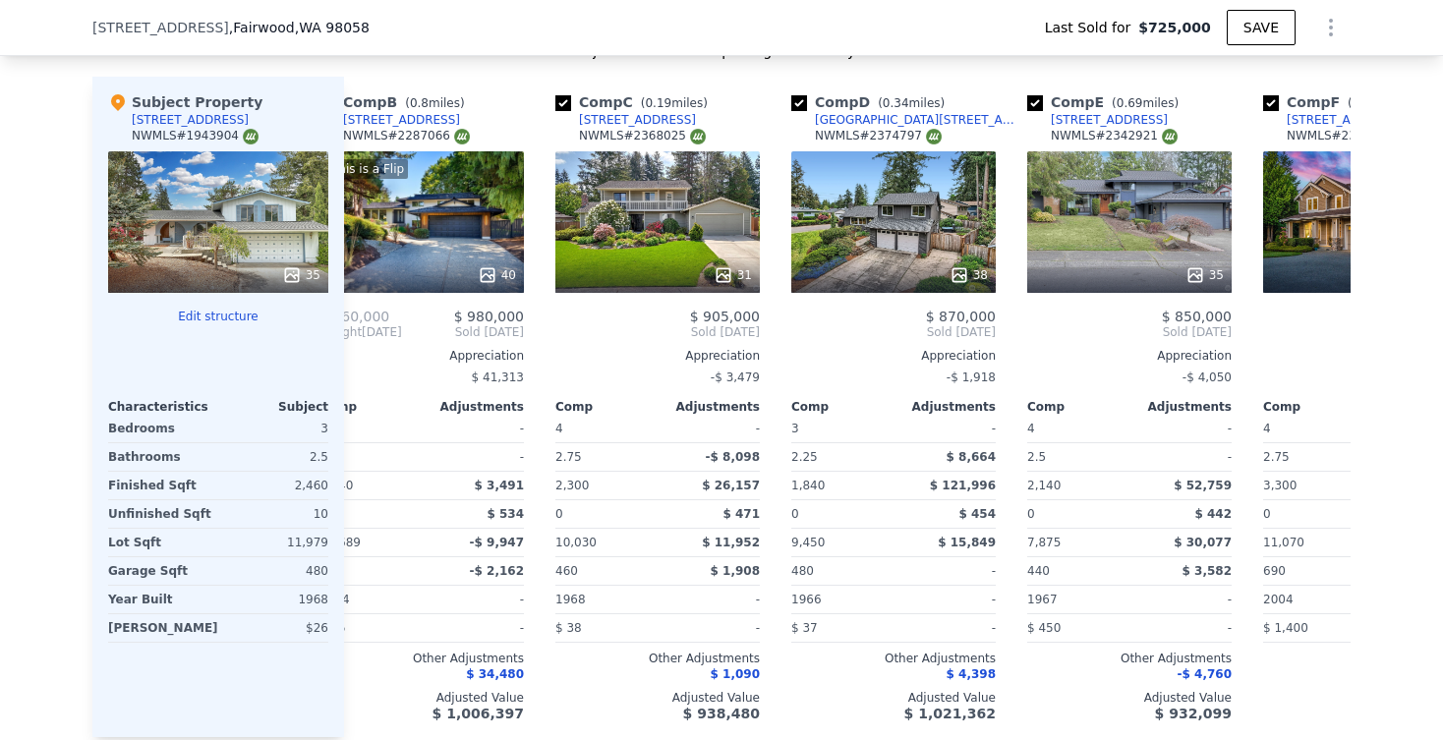
type input "$ 966,000"
checkbox input "true"
type input "$ 115,204"
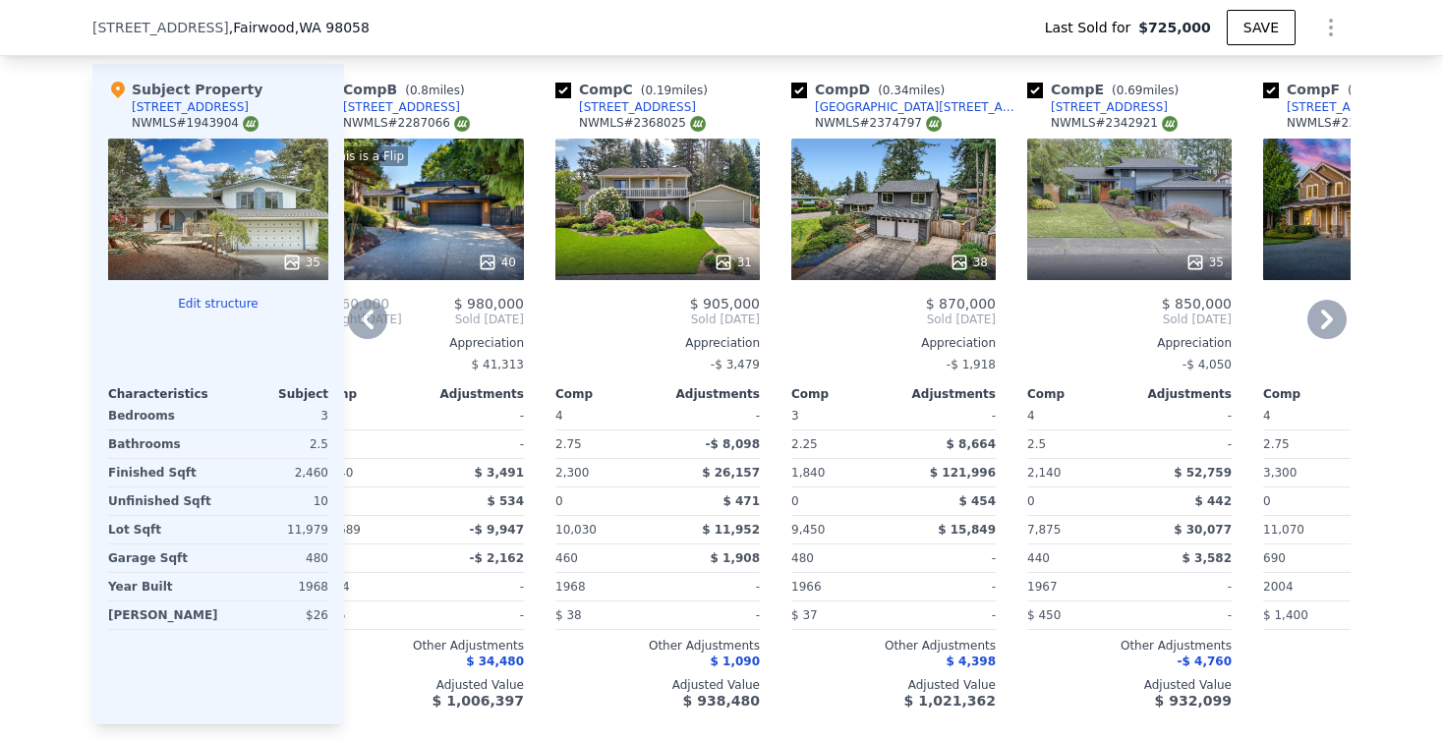
click at [1330, 319] on icon at bounding box center [1327, 320] width 12 height 20
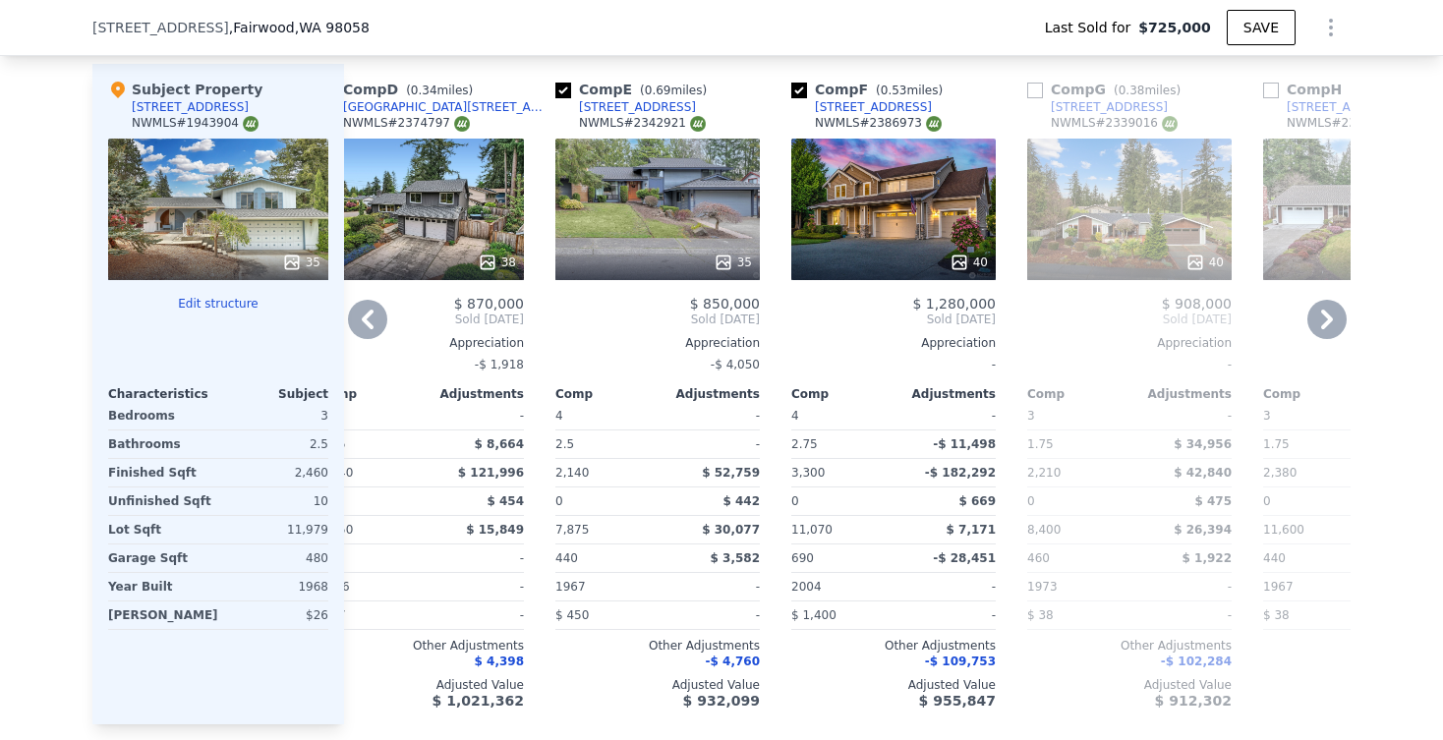
click at [1330, 319] on icon at bounding box center [1327, 320] width 12 height 20
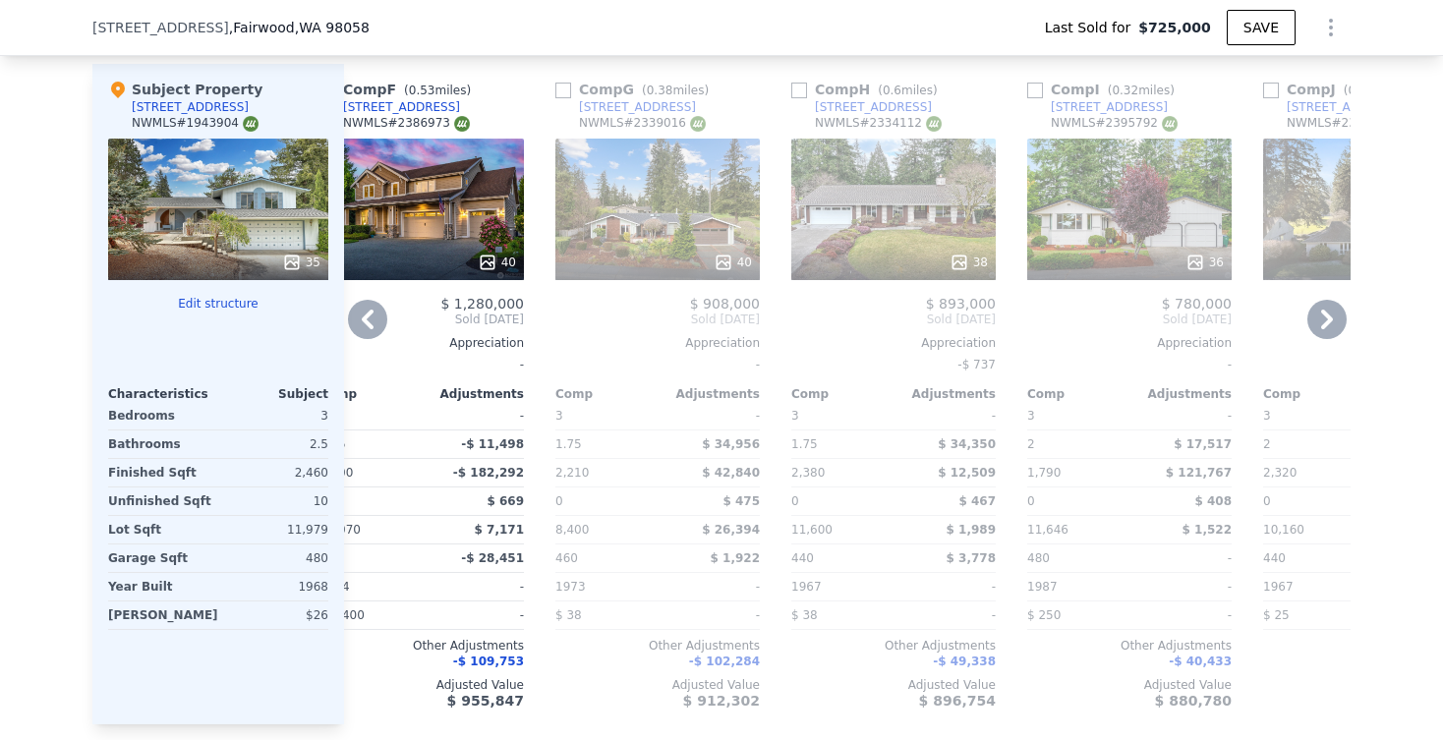
scroll to position [2123, 0]
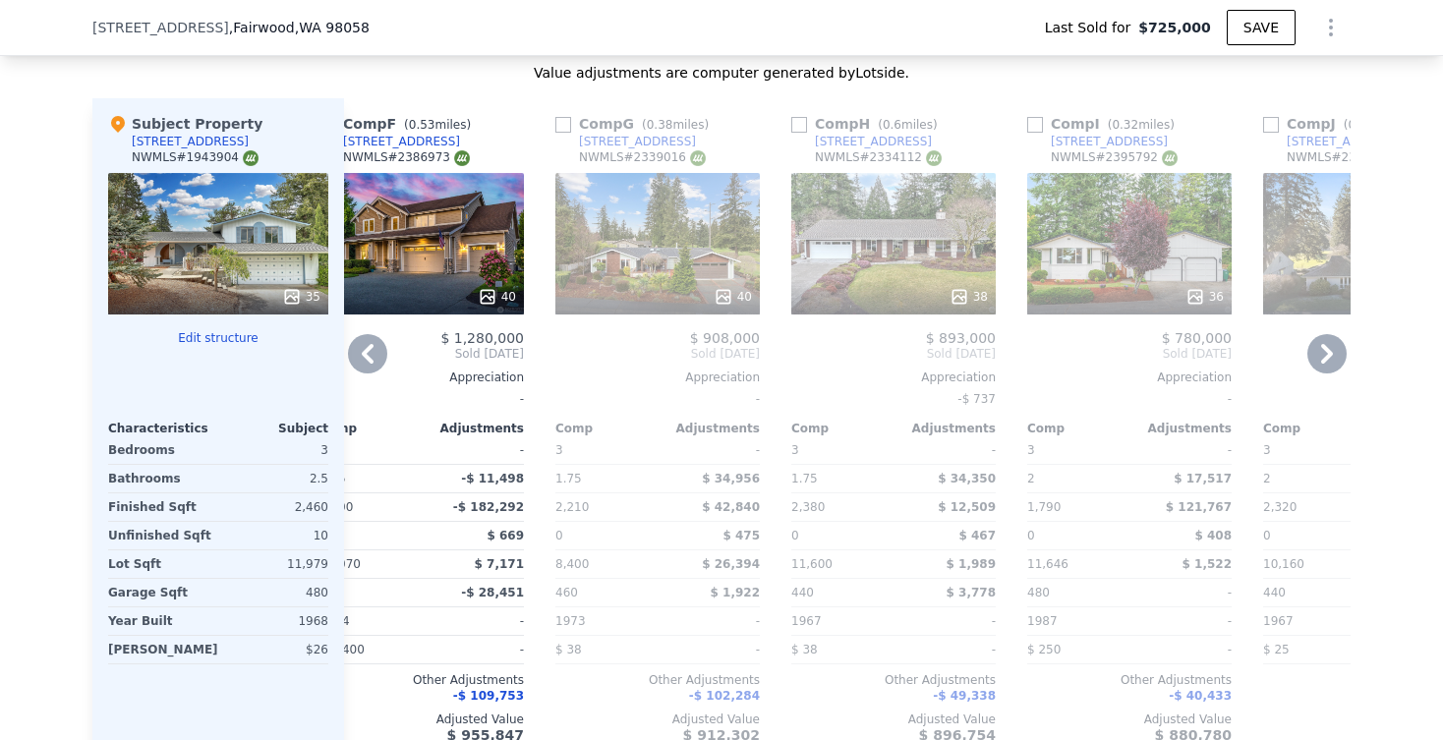
click at [1317, 357] on icon at bounding box center [1326, 353] width 39 height 39
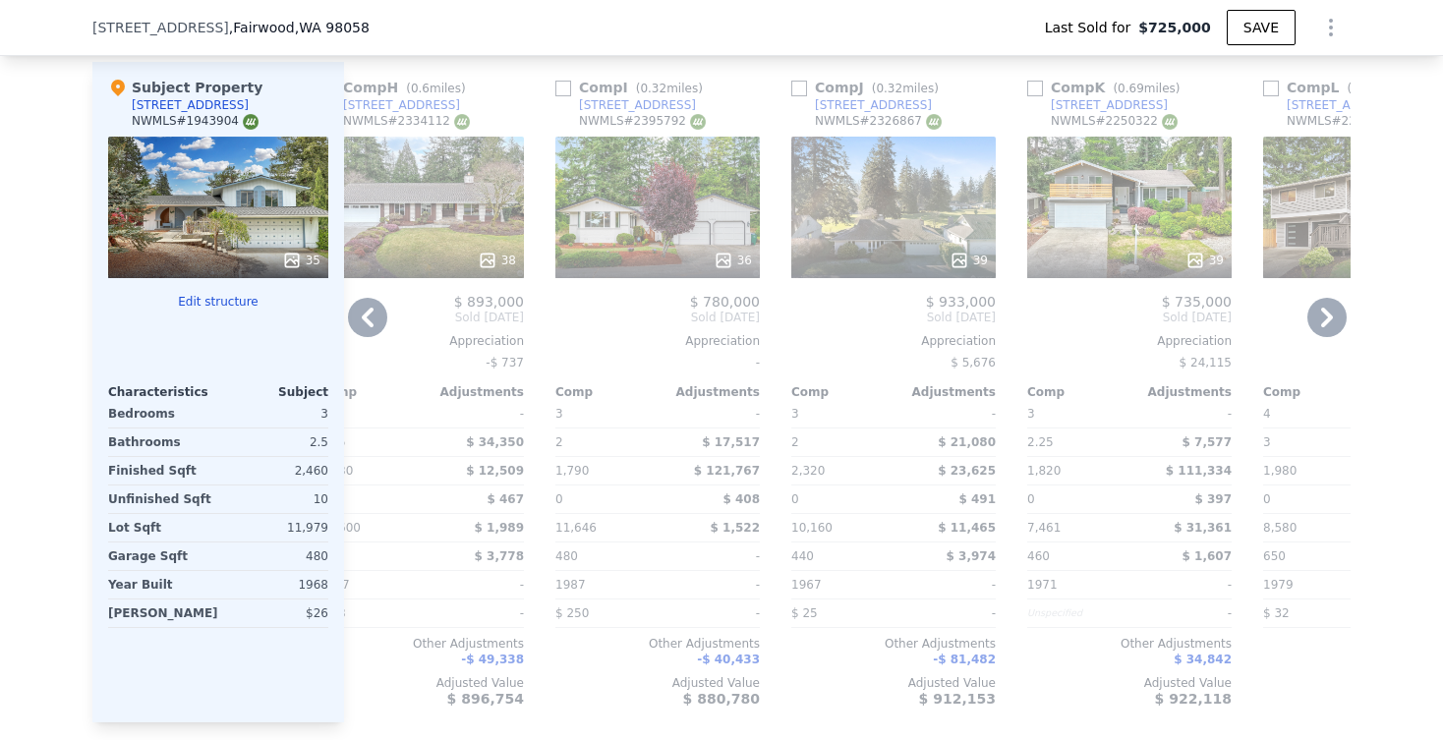
scroll to position [2161, 0]
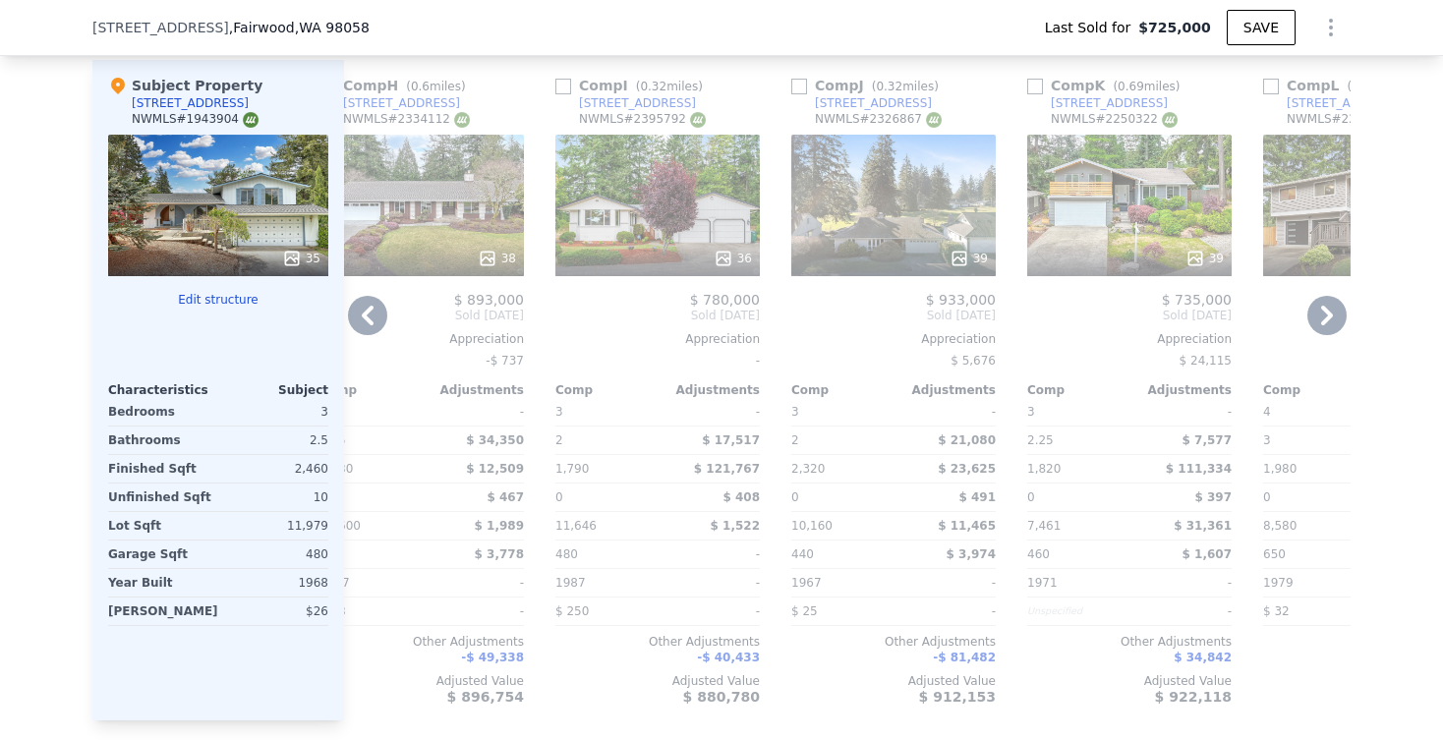
click at [880, 255] on div "39" at bounding box center [894, 259] width 188 height 20
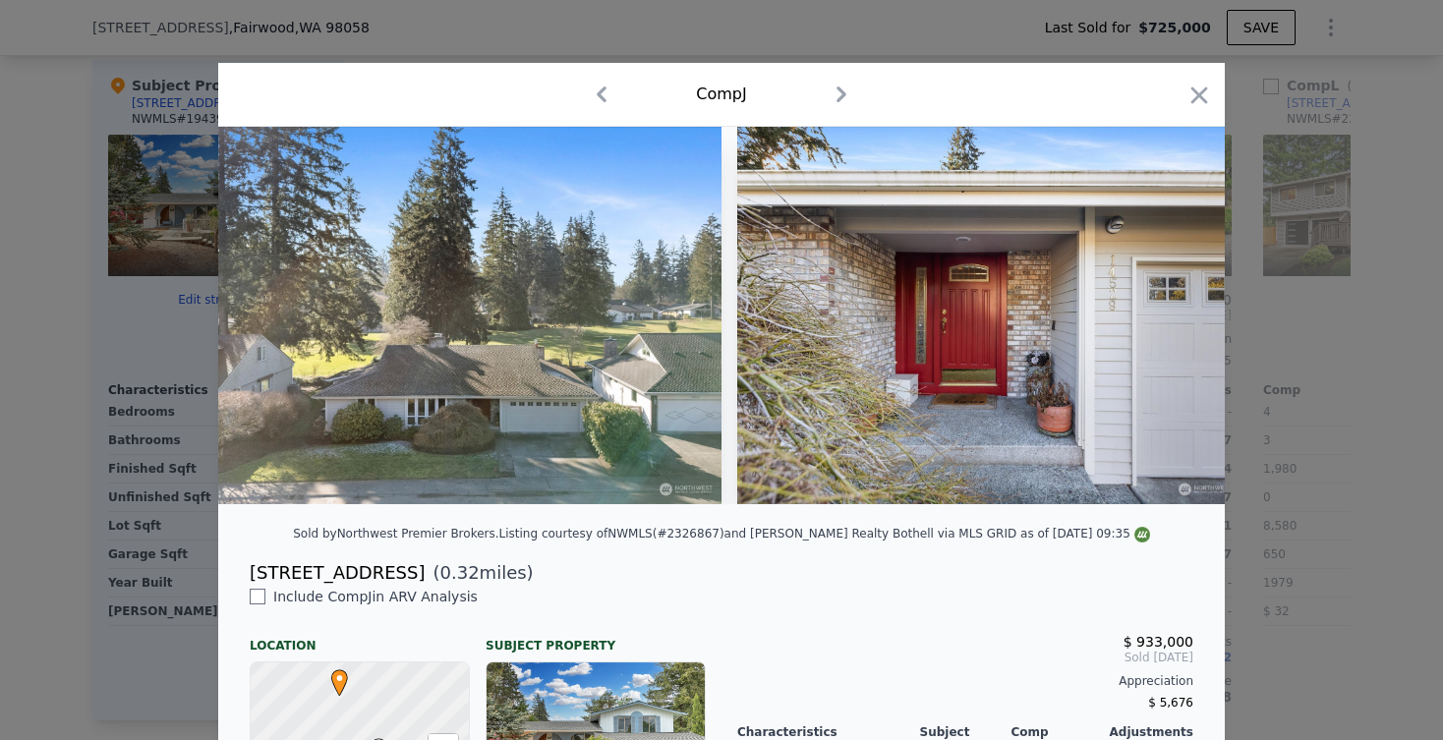
click at [1174, 303] on img at bounding box center [988, 315] width 503 height 377
click at [659, 323] on img at bounding box center [469, 315] width 503 height 377
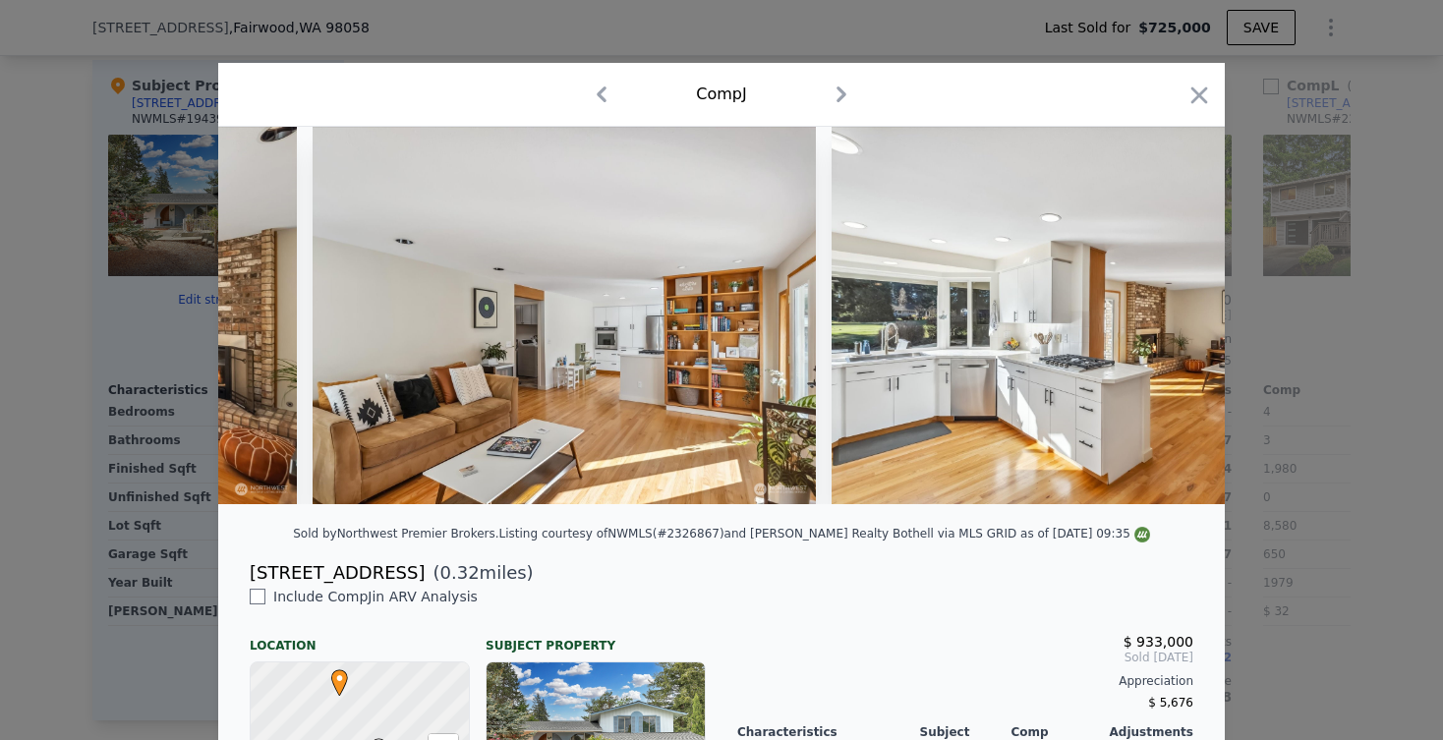
scroll to position [0, 5780]
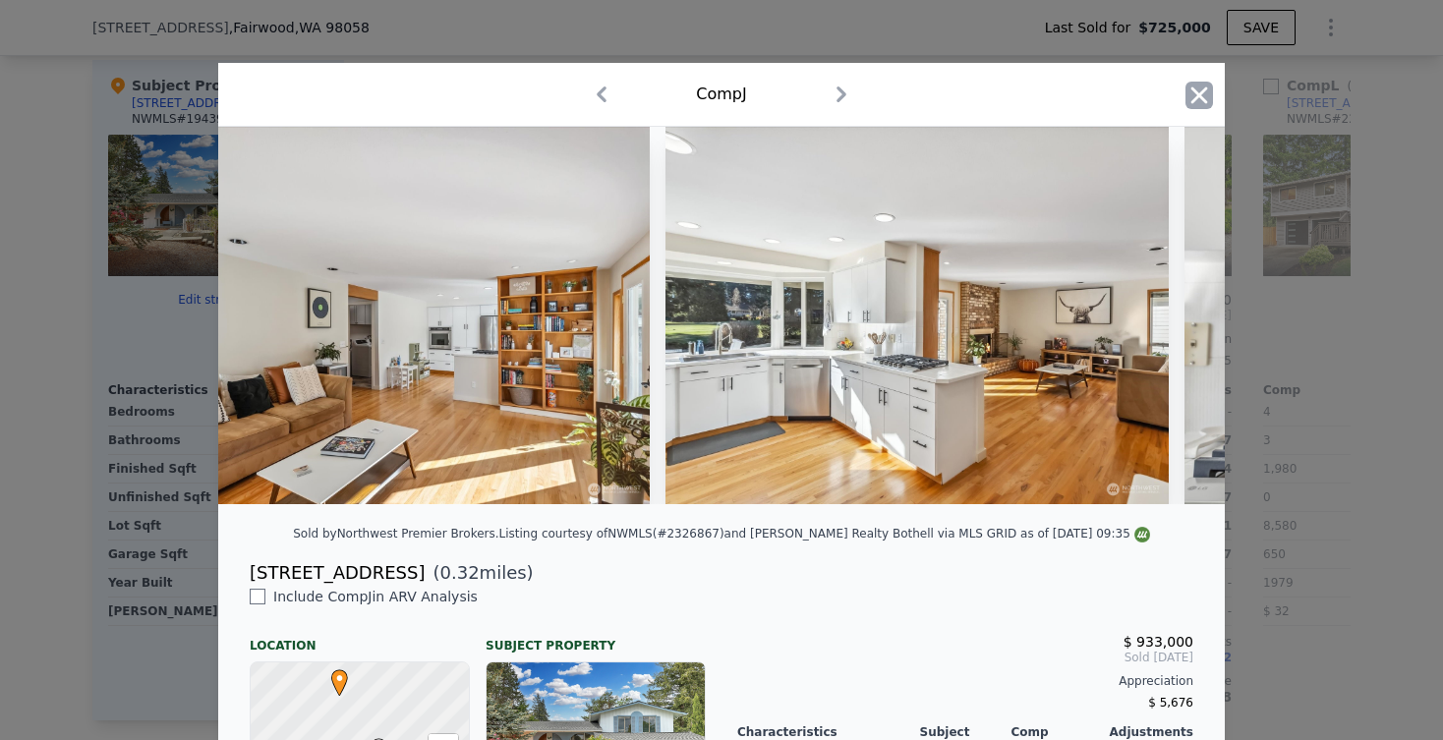
click at [1198, 86] on icon "button" at bounding box center [1199, 96] width 28 height 28
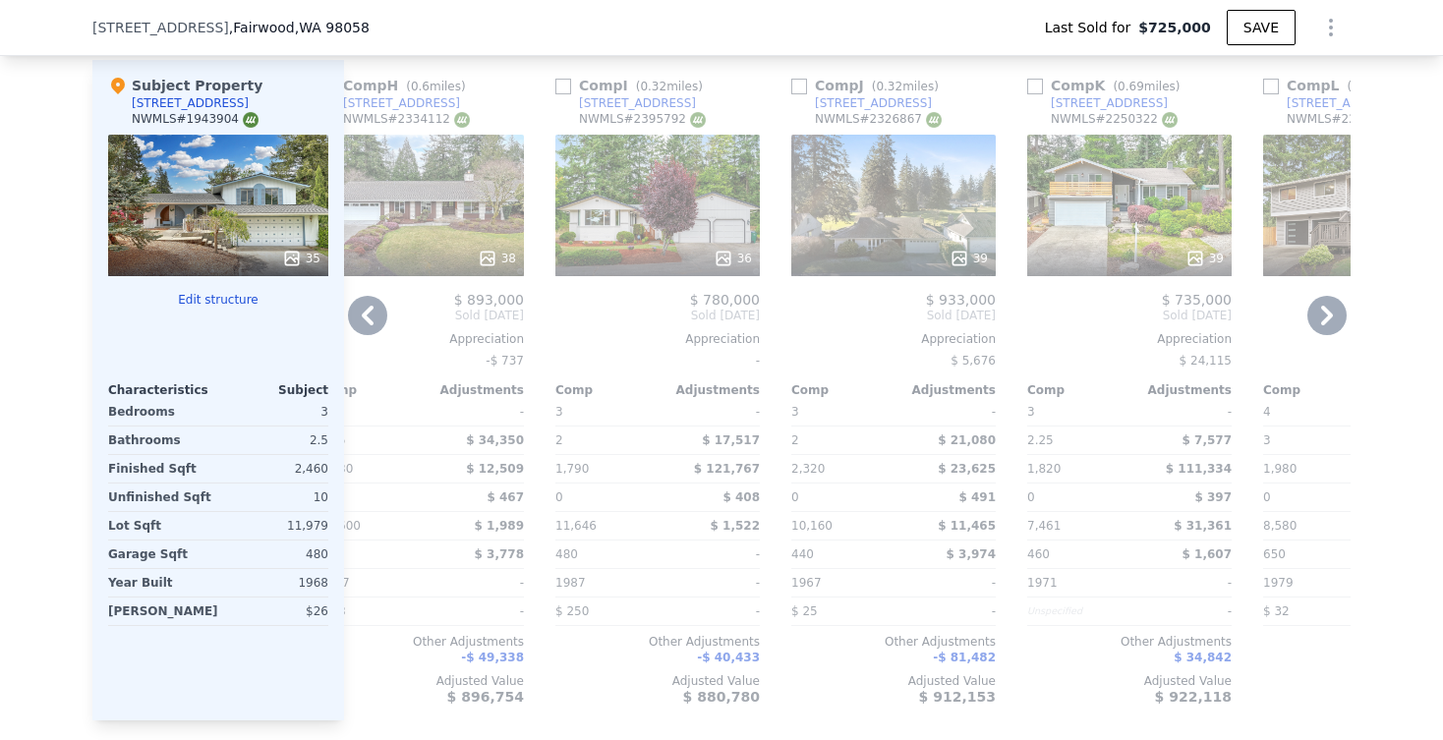
click at [1335, 309] on icon at bounding box center [1326, 315] width 39 height 39
